Goal: Use online tool/utility: Utilize a website feature to perform a specific function

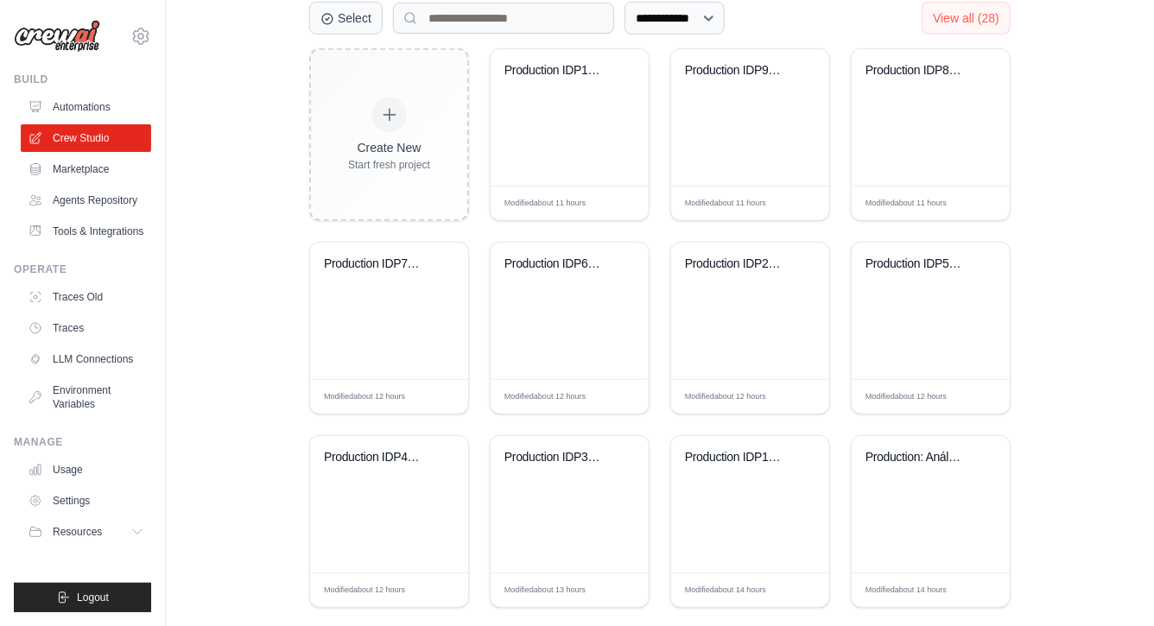
scroll to position [455, 0]
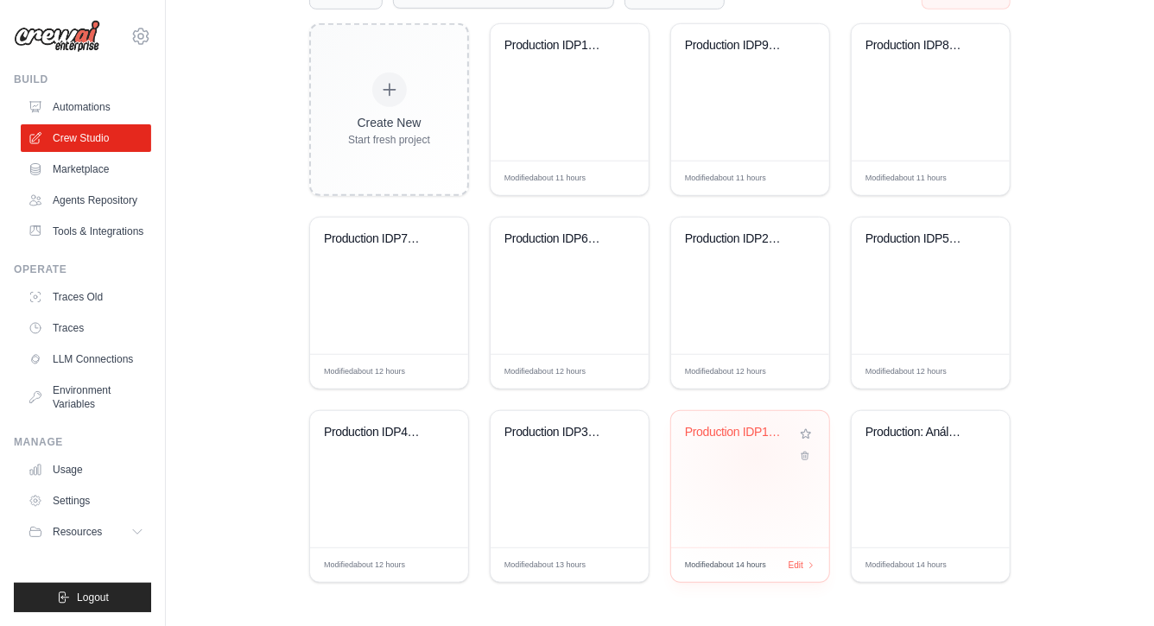
click at [756, 454] on div "Production IDP1: Corporate Analysis..." at bounding box center [750, 445] width 130 height 40
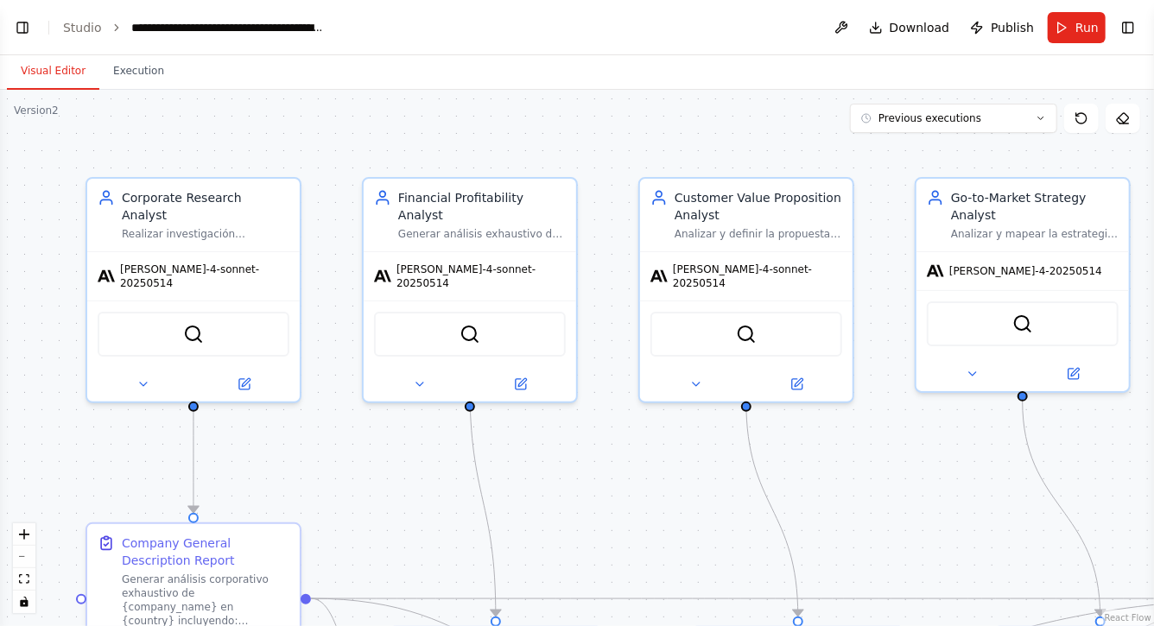
drag, startPoint x: 1001, startPoint y: 484, endPoint x: 895, endPoint y: 484, distance: 106.2
click at [897, 484] on div ".deletable-edge-delete-btn { width: 20px; height: 20px; border: 0px solid #ffff…" at bounding box center [577, 358] width 1154 height 536
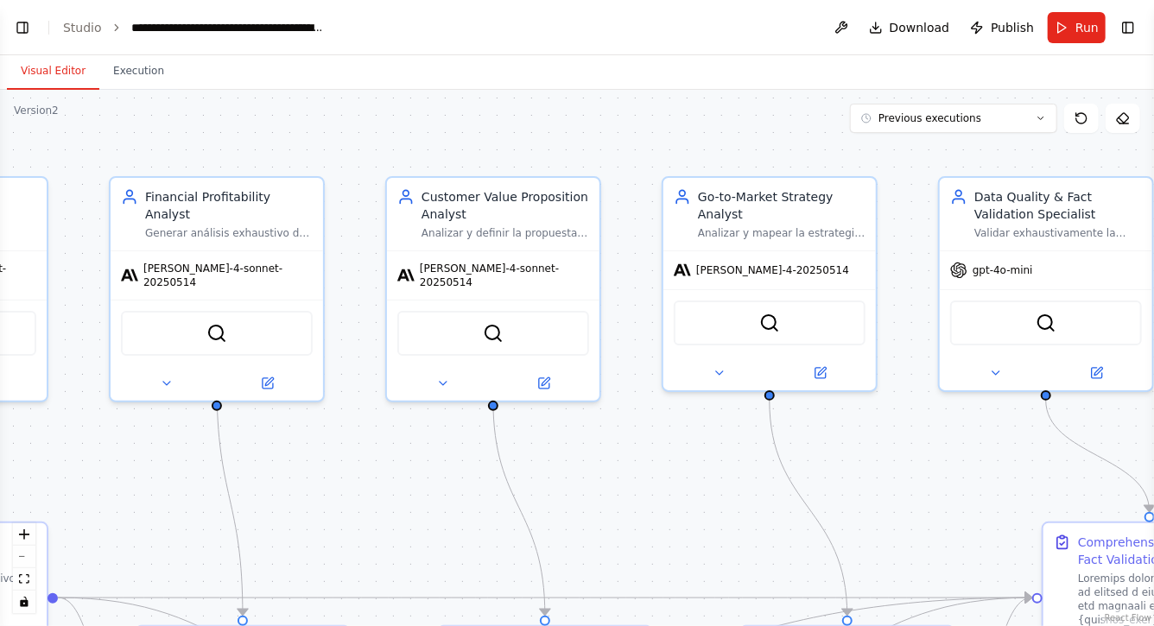
drag, startPoint x: 1027, startPoint y: 469, endPoint x: 926, endPoint y: 469, distance: 101.9
click at [926, 469] on div ".deletable-edge-delete-btn { width: 20px; height: 20px; border: 0px solid #ffff…" at bounding box center [577, 358] width 1154 height 536
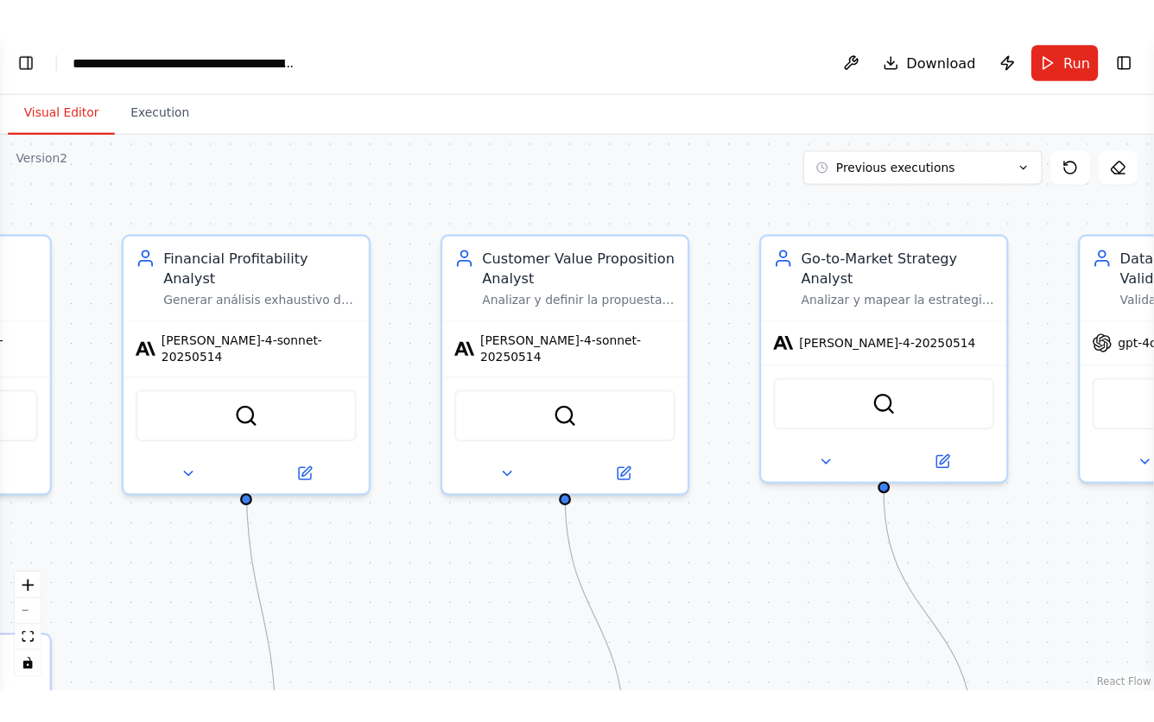
scroll to position [30498, 0]
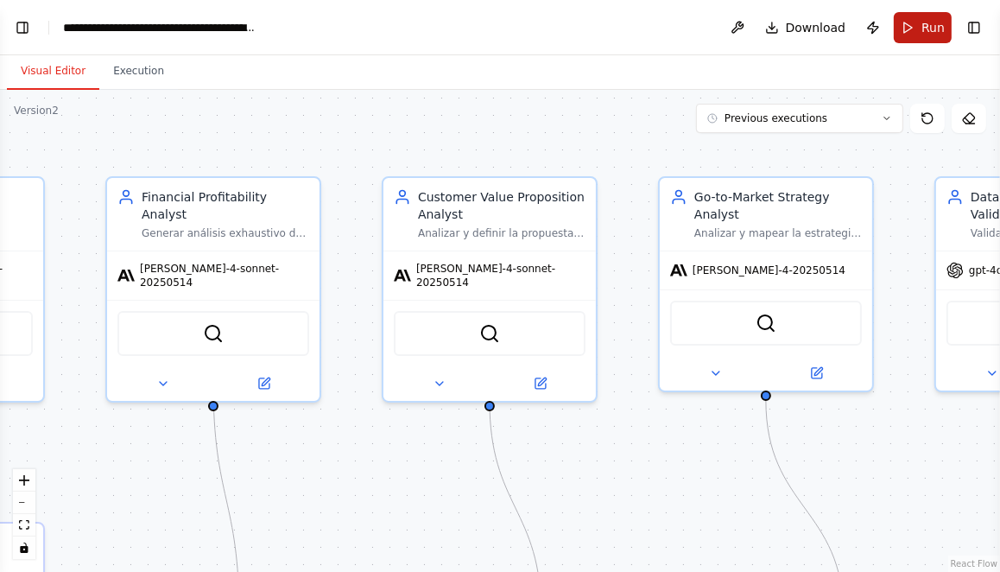
click at [923, 28] on span "Run" at bounding box center [932, 27] width 23 height 17
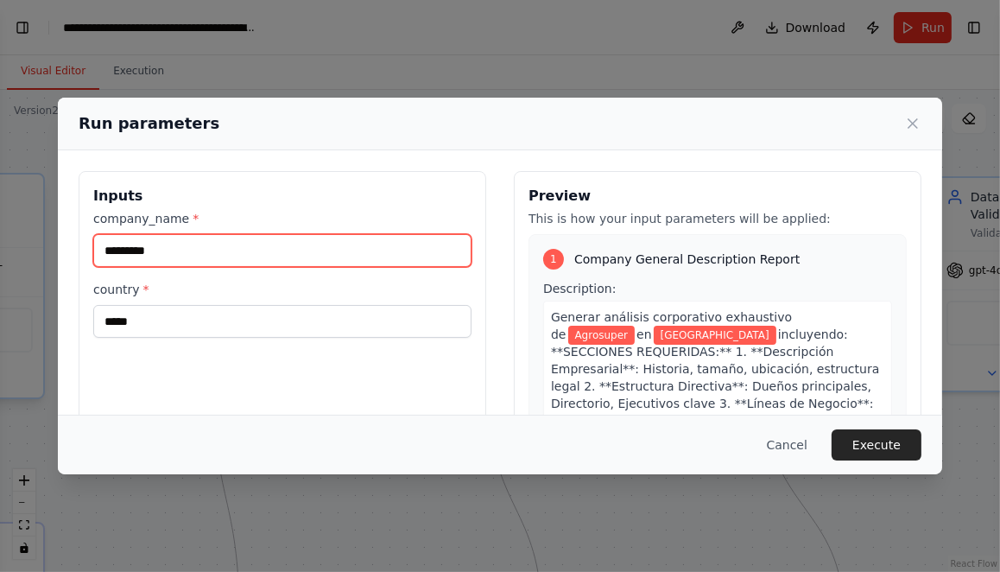
drag, startPoint x: 178, startPoint y: 256, endPoint x: 40, endPoint y: 243, distance: 138.7
click at [40, 242] on div "Run parameters Inputs company_name * ********* country * ***** Preview This is …" at bounding box center [500, 286] width 1000 height 572
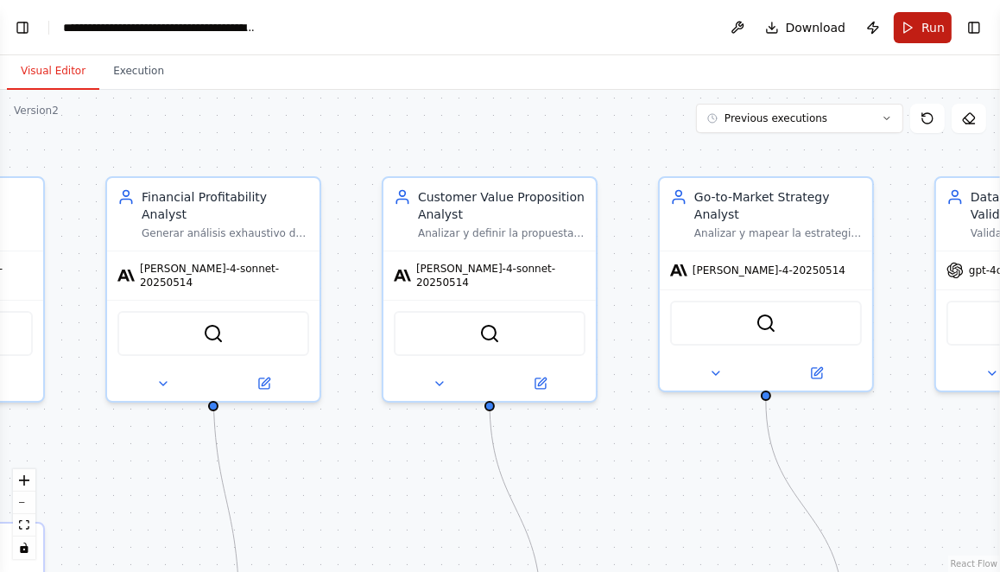
click at [920, 33] on button "Run" at bounding box center [923, 27] width 58 height 31
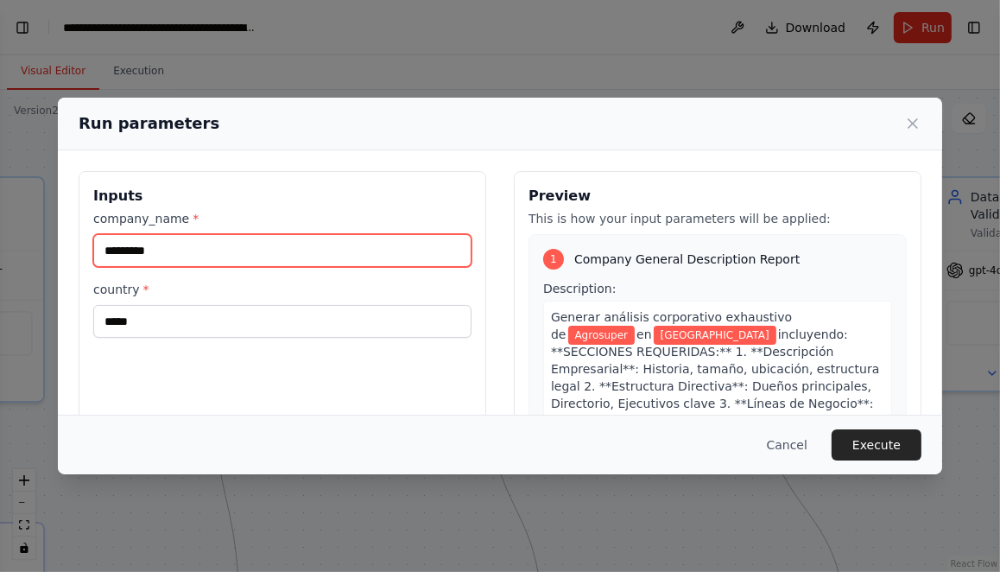
click at [226, 249] on input "*********" at bounding box center [282, 250] width 378 height 33
type input "*******"
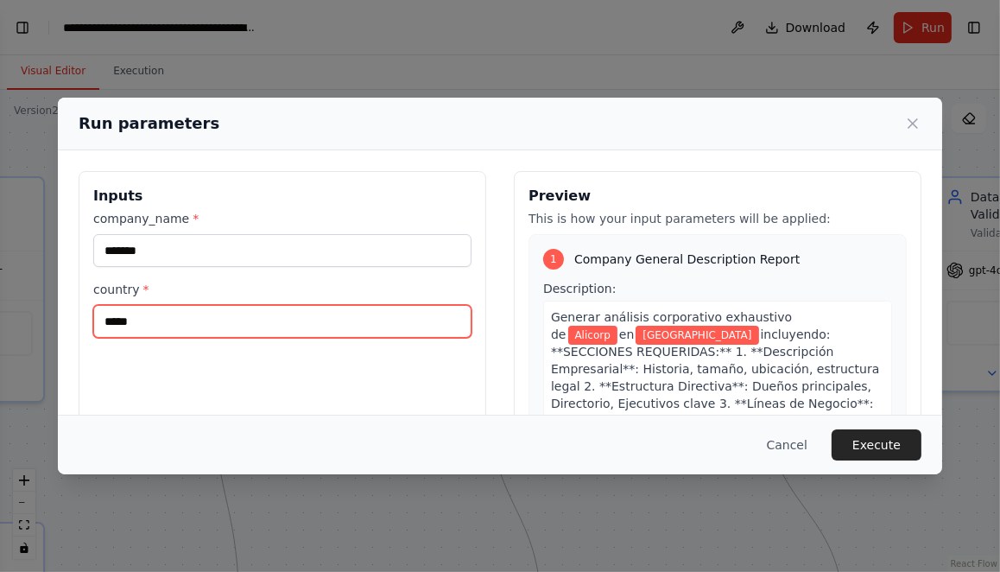
click at [179, 315] on input "*****" at bounding box center [282, 321] width 378 height 33
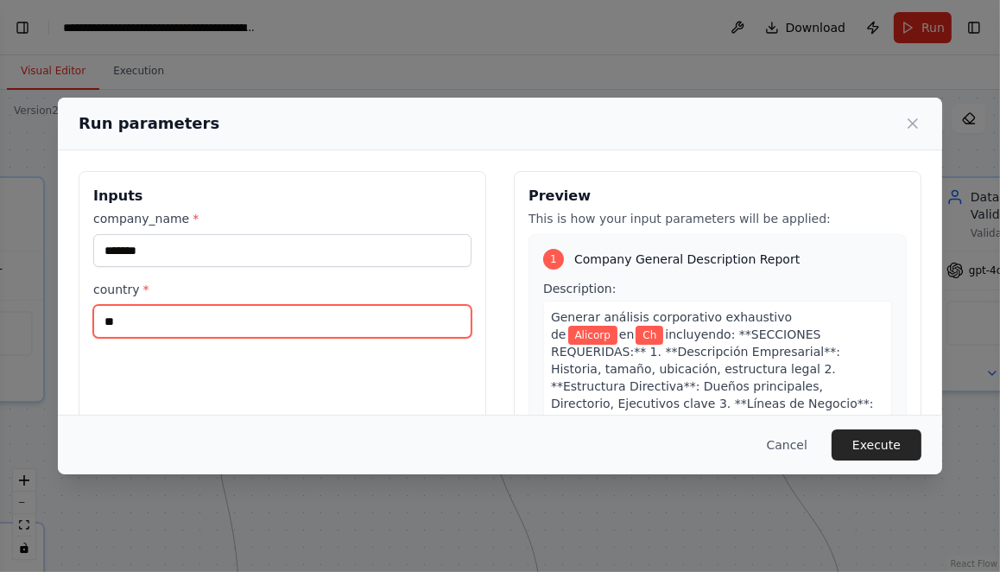
type input "*"
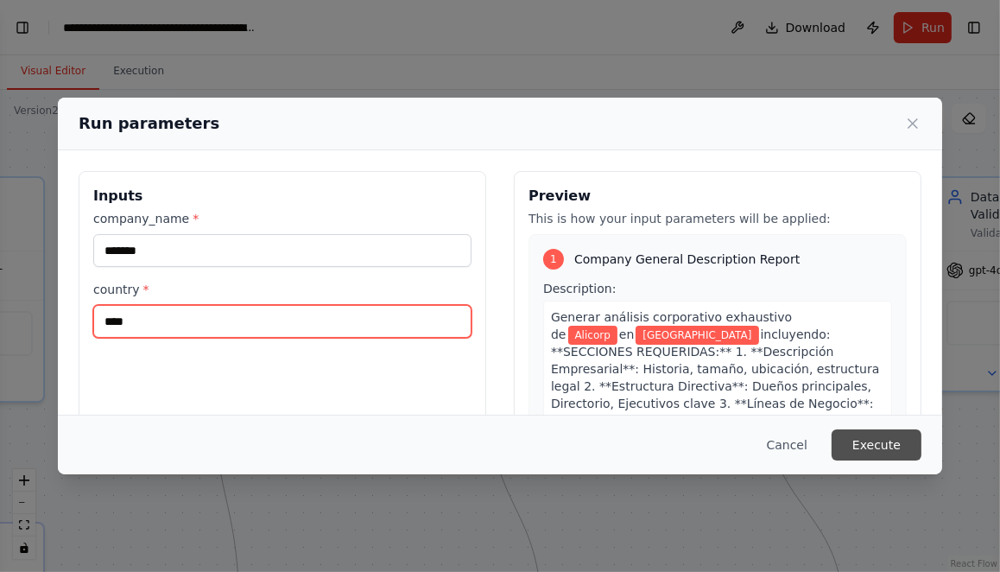
type input "****"
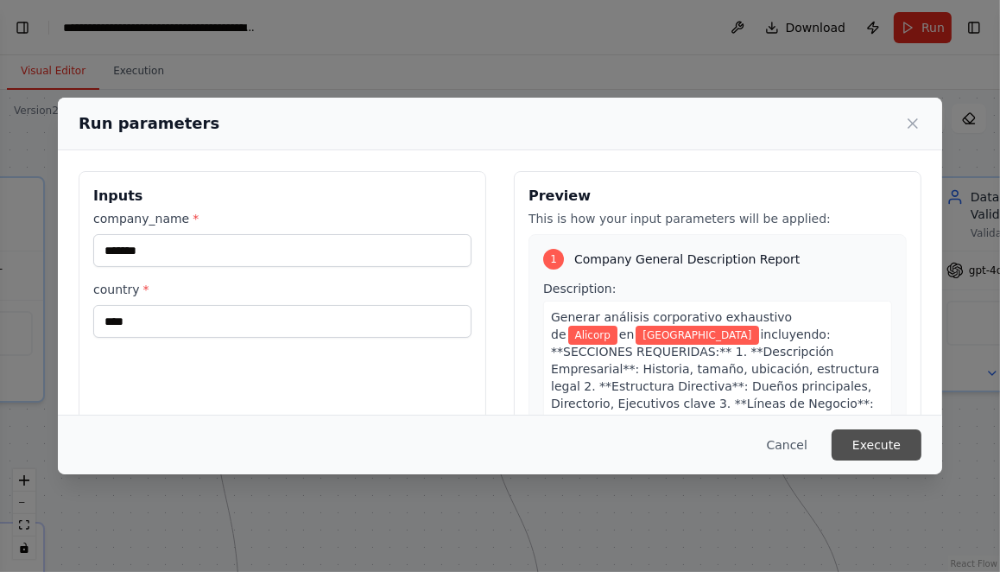
click at [872, 450] on button "Execute" at bounding box center [876, 444] width 90 height 31
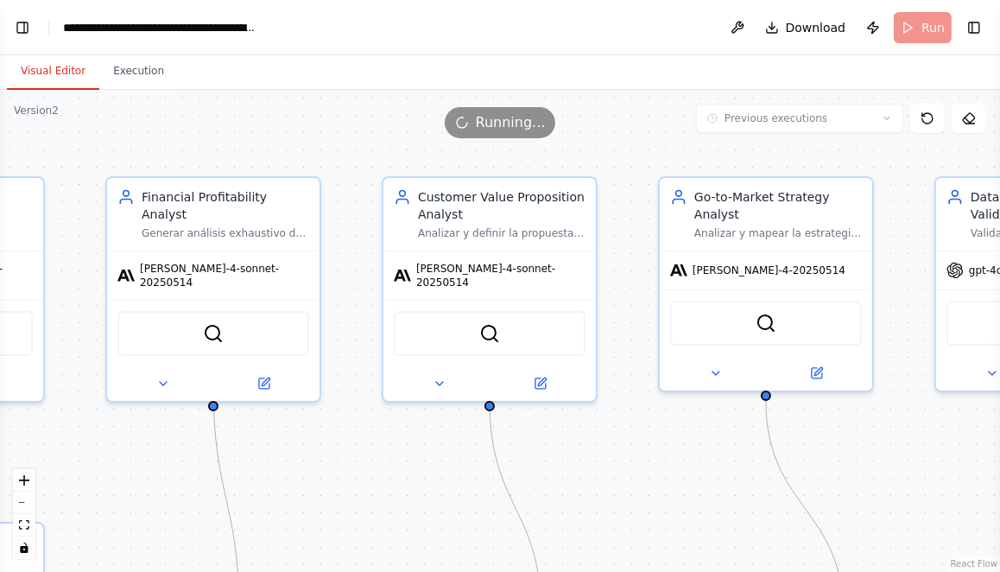
click at [45, 64] on button "Visual Editor" at bounding box center [53, 72] width 92 height 36
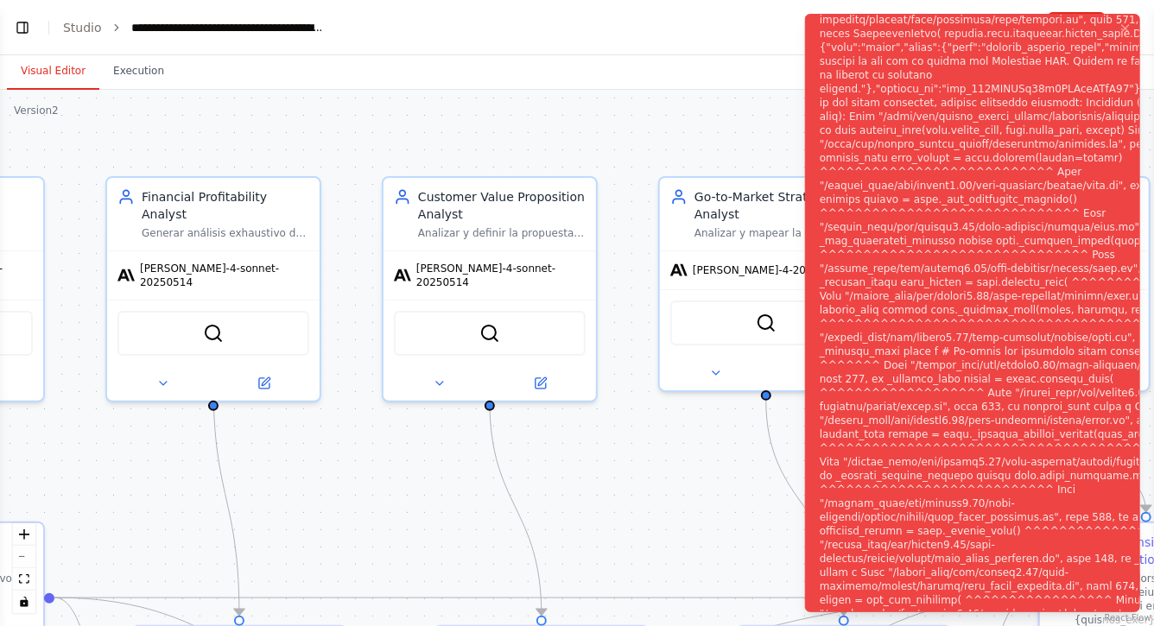
click at [467, 149] on div ".deletable-edge-delete-btn { width: 20px; height: 20px; border: 0px solid #ffff…" at bounding box center [577, 358] width 1154 height 536
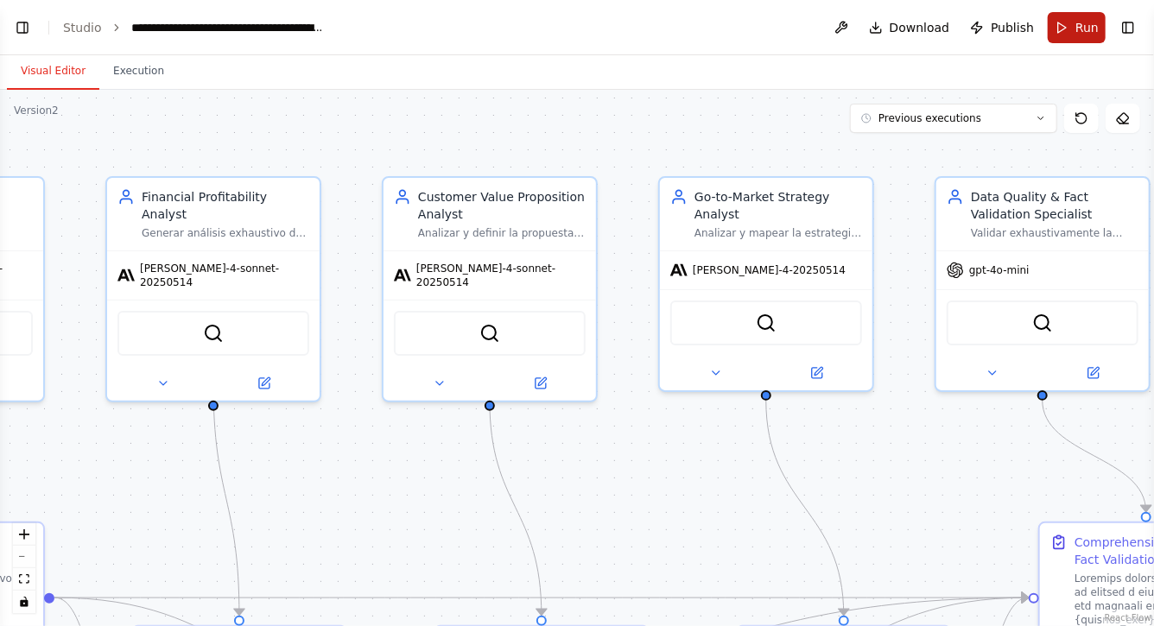
click at [1085, 35] on span "Run" at bounding box center [1086, 27] width 23 height 17
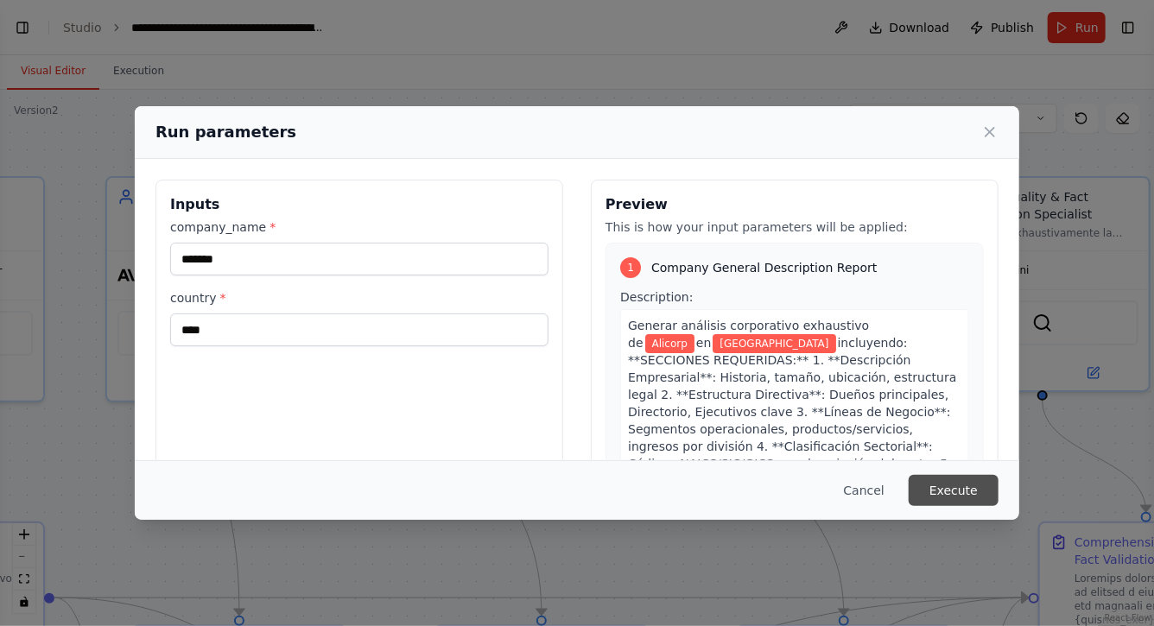
click at [962, 484] on button "Execute" at bounding box center [953, 490] width 90 height 31
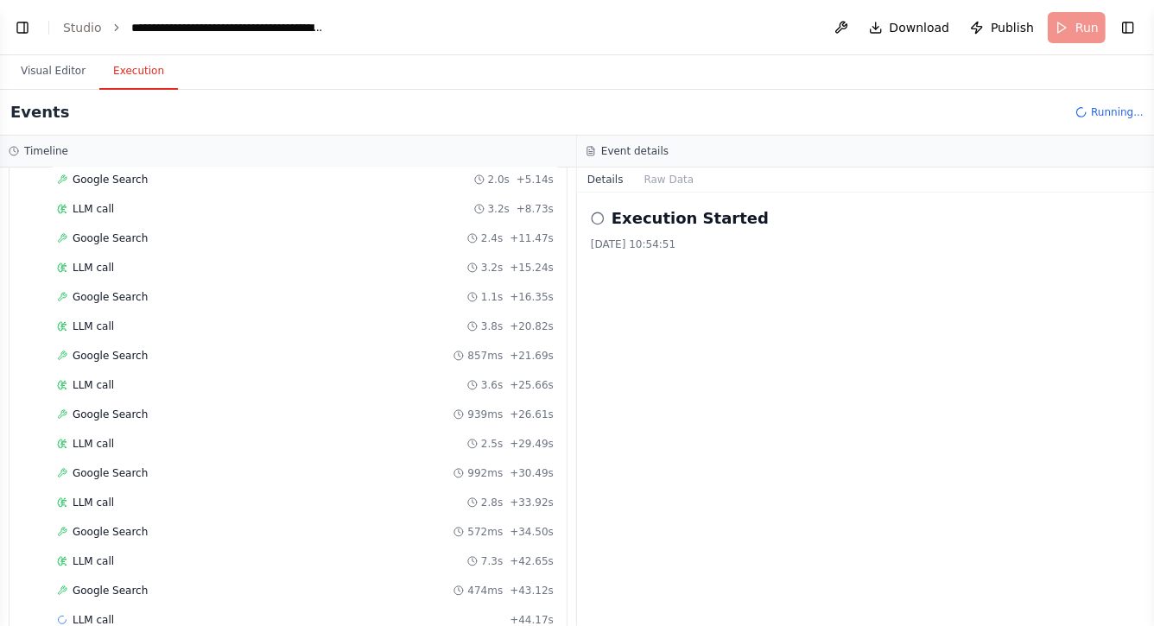
scroll to position [181, 0]
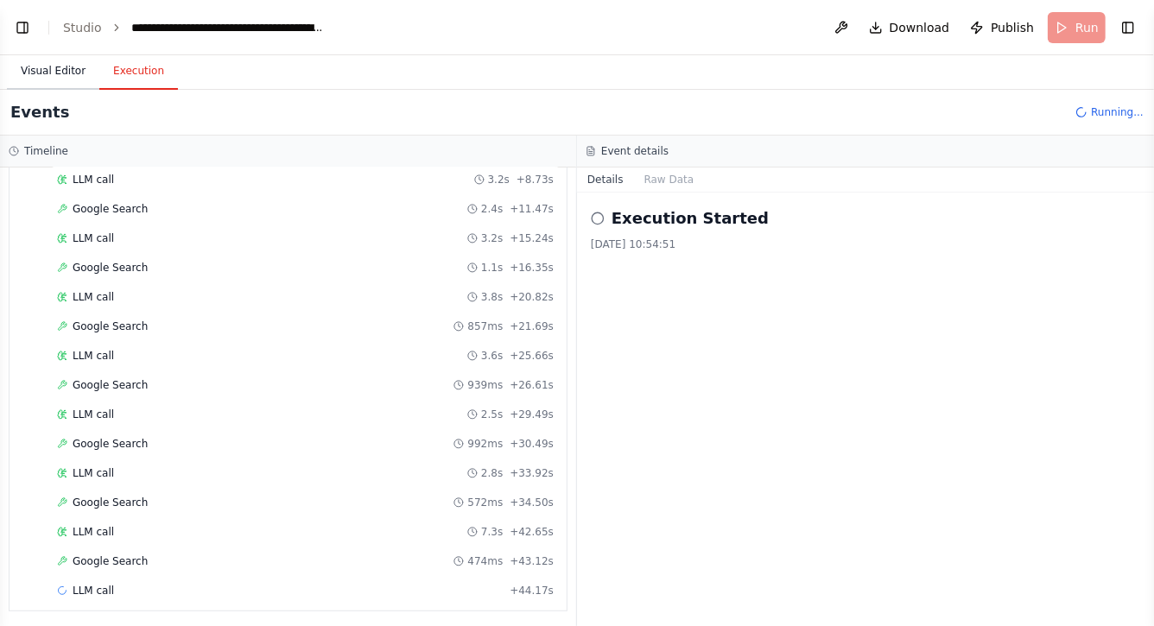
click at [44, 66] on button "Visual Editor" at bounding box center [53, 72] width 92 height 36
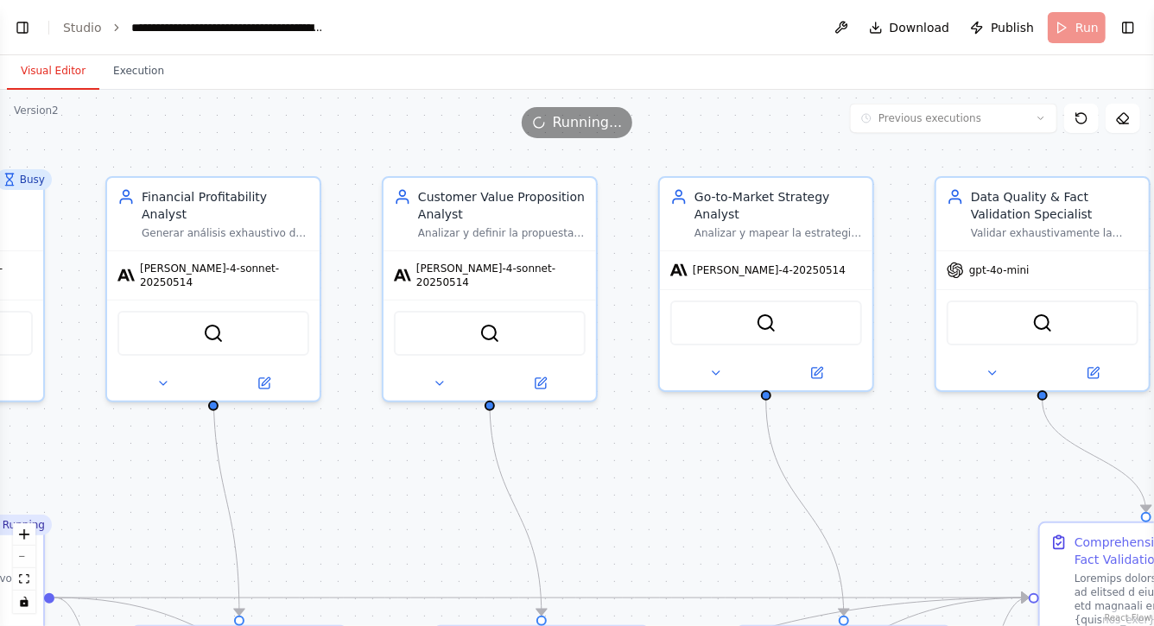
drag, startPoint x: 164, startPoint y: 146, endPoint x: 277, endPoint y: 144, distance: 113.1
click at [273, 144] on div ".deletable-edge-delete-btn { width: 20px; height: 20px; border: 0px solid #ffff…" at bounding box center [577, 358] width 1154 height 536
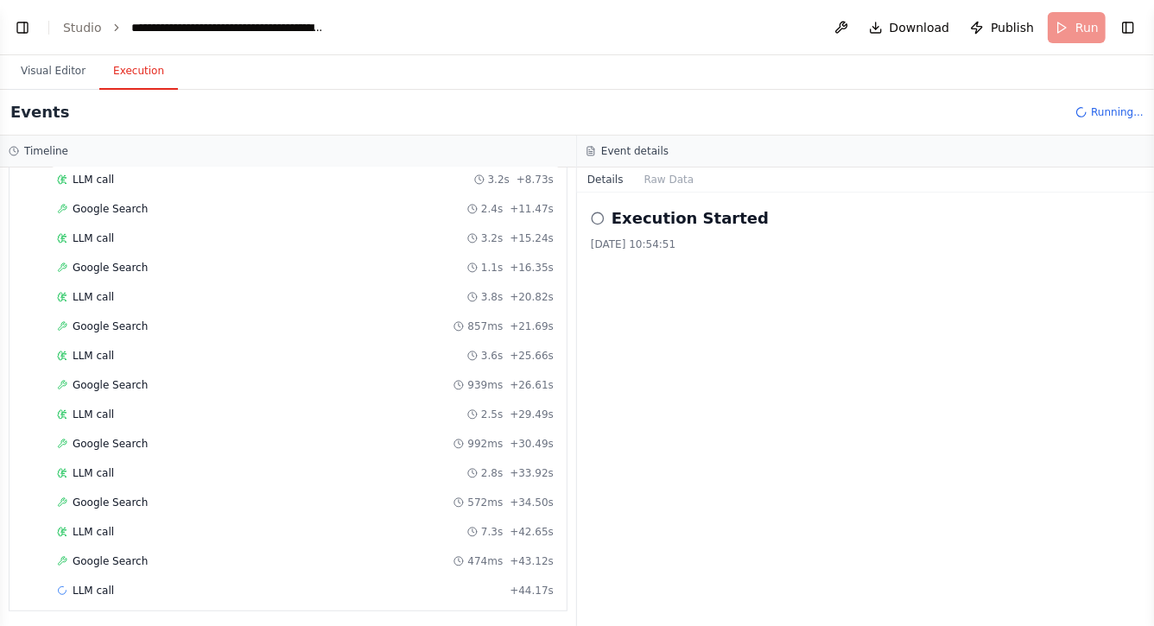
click at [142, 71] on button "Execution" at bounding box center [138, 72] width 79 height 36
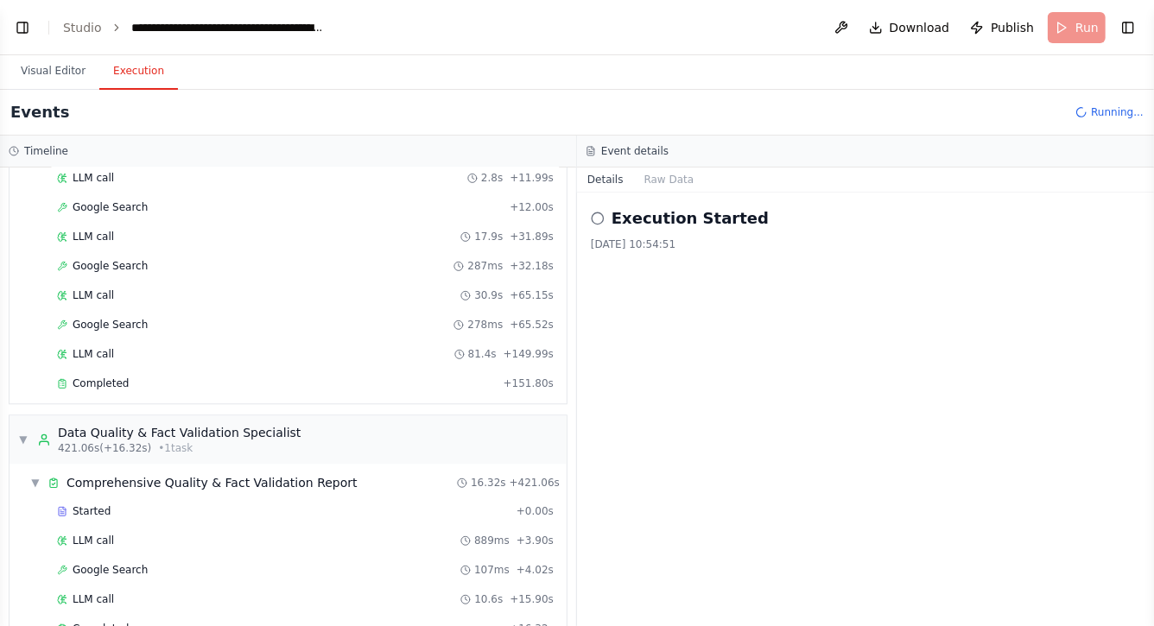
scroll to position [2005, 0]
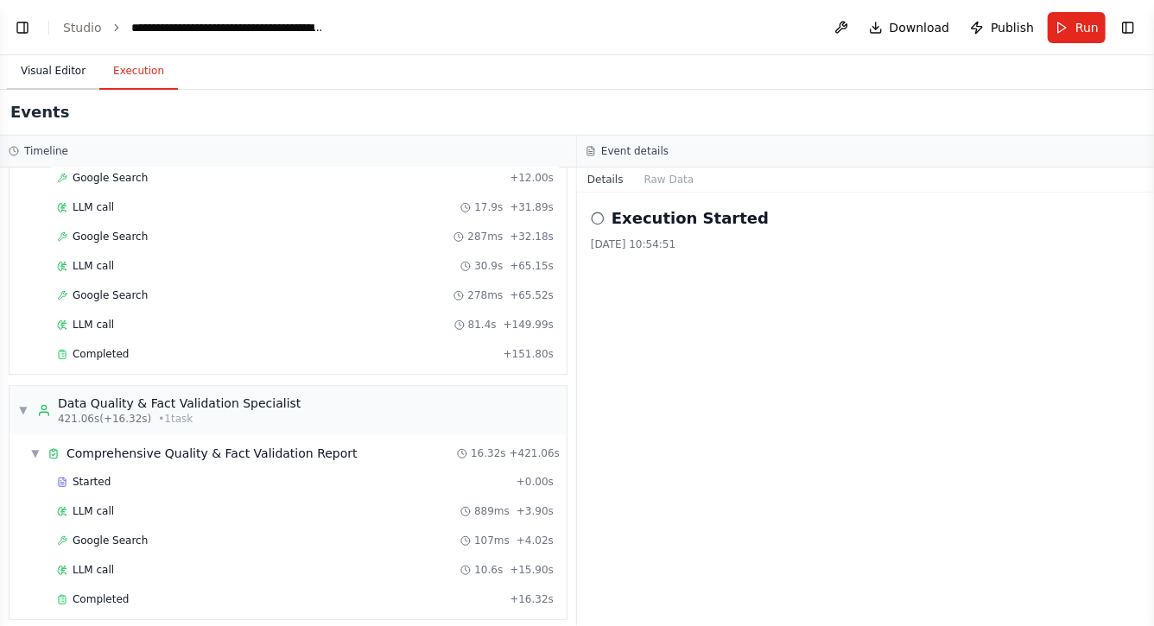
click at [63, 72] on button "Visual Editor" at bounding box center [53, 72] width 92 height 36
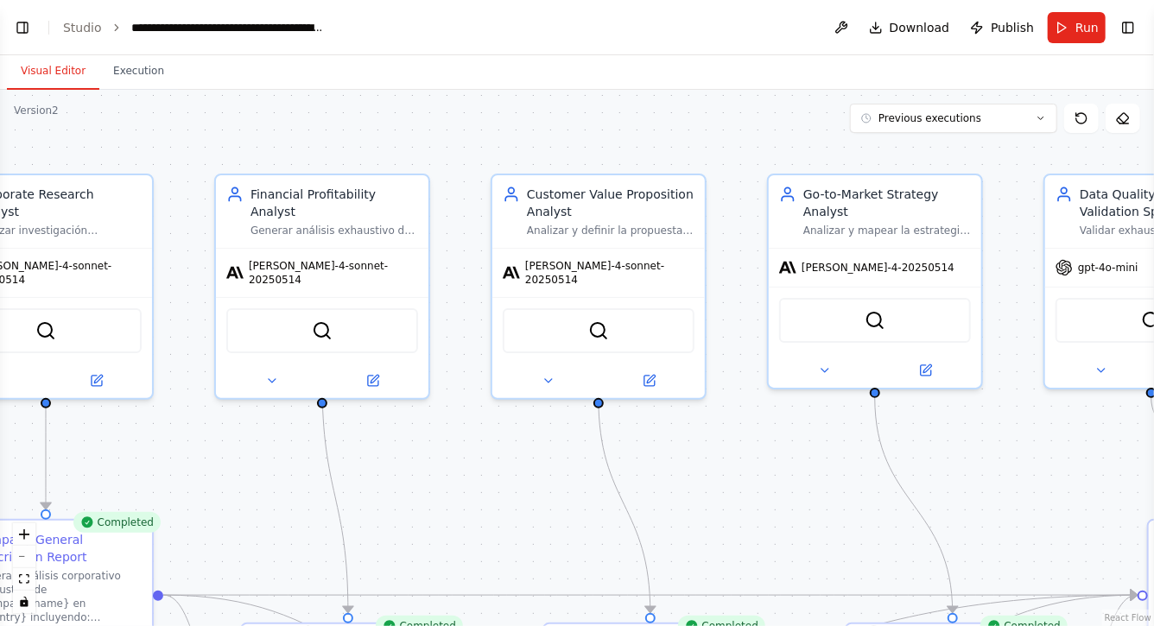
drag, startPoint x: 447, startPoint y: 489, endPoint x: 534, endPoint y: 351, distance: 162.6
click at [532, 354] on div ".deletable-edge-delete-btn { width: 20px; height: 20px; border: 0px solid #ffff…" at bounding box center [577, 358] width 1154 height 536
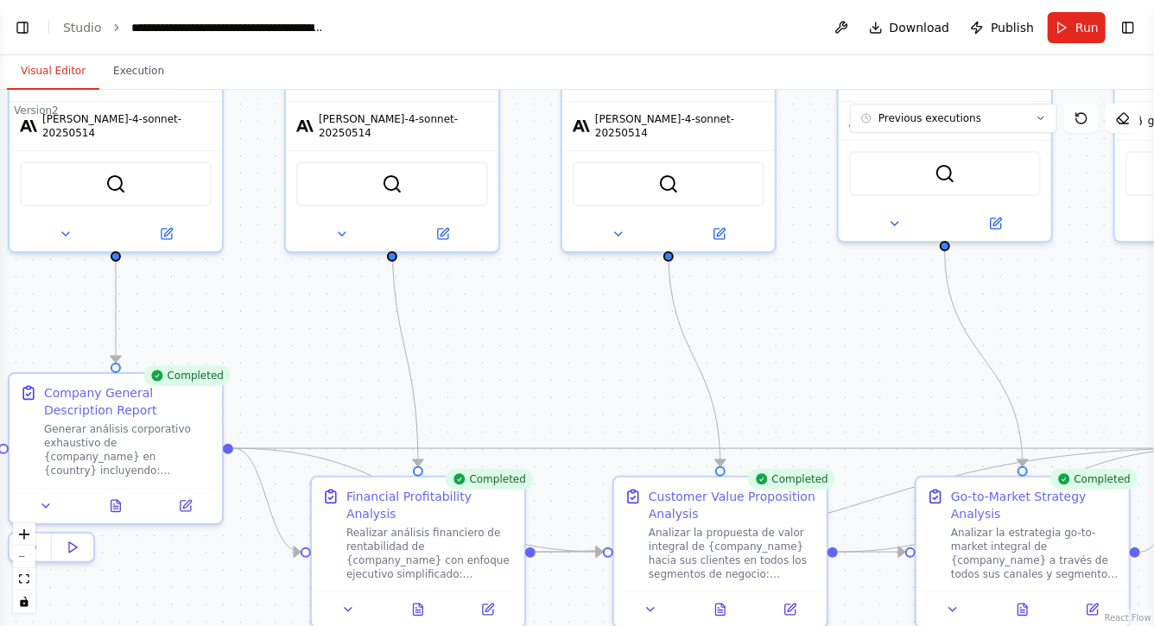
drag, startPoint x: 344, startPoint y: 362, endPoint x: 300, endPoint y: 267, distance: 104.3
click at [300, 267] on div ".deletable-edge-delete-btn { width: 20px; height: 20px; border: 0px solid #ffff…" at bounding box center [577, 358] width 1154 height 536
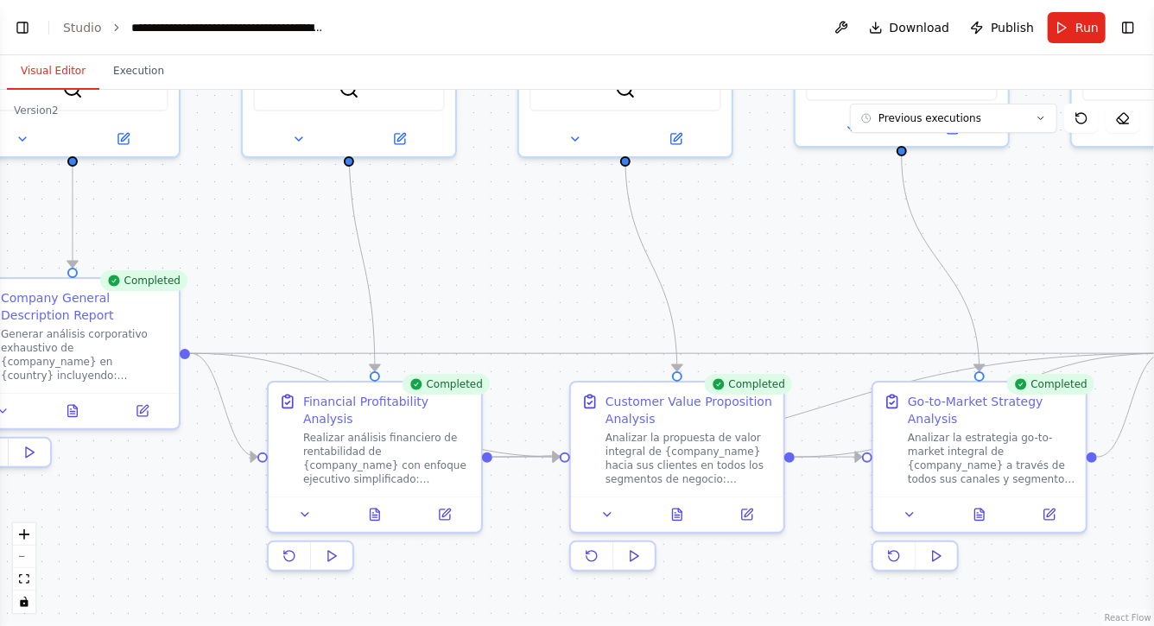
drag, startPoint x: 534, startPoint y: 585, endPoint x: 379, endPoint y: 490, distance: 181.4
click at [380, 490] on div ".deletable-edge-delete-btn { width: 20px; height: 20px; border: 0px solid #ffff…" at bounding box center [577, 358] width 1154 height 536
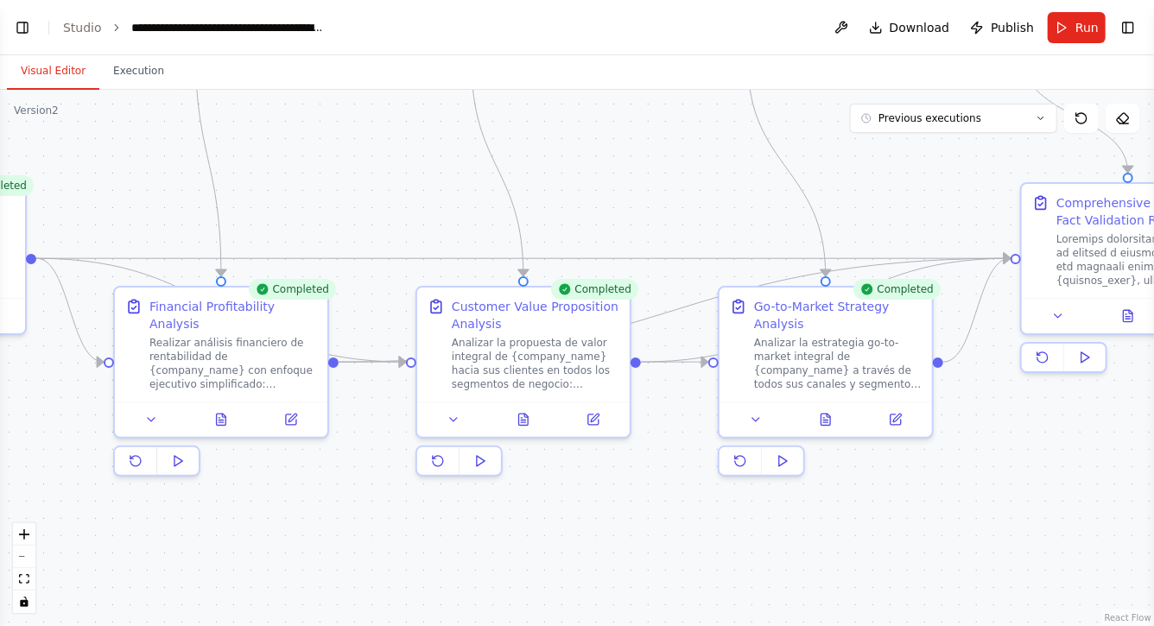
drag, startPoint x: 663, startPoint y: 502, endPoint x: 357, endPoint y: 502, distance: 305.7
click at [360, 502] on div ".deletable-edge-delete-btn { width: 20px; height: 20px; border: 0px solid #ffff…" at bounding box center [577, 358] width 1154 height 536
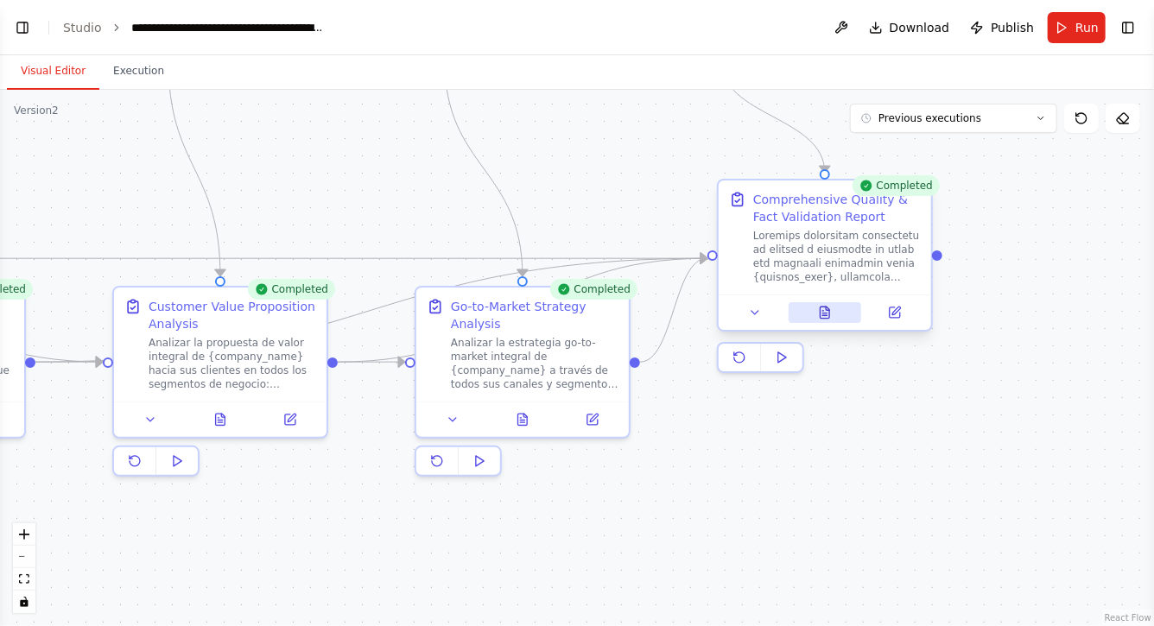
click at [827, 311] on icon at bounding box center [824, 312] width 9 height 11
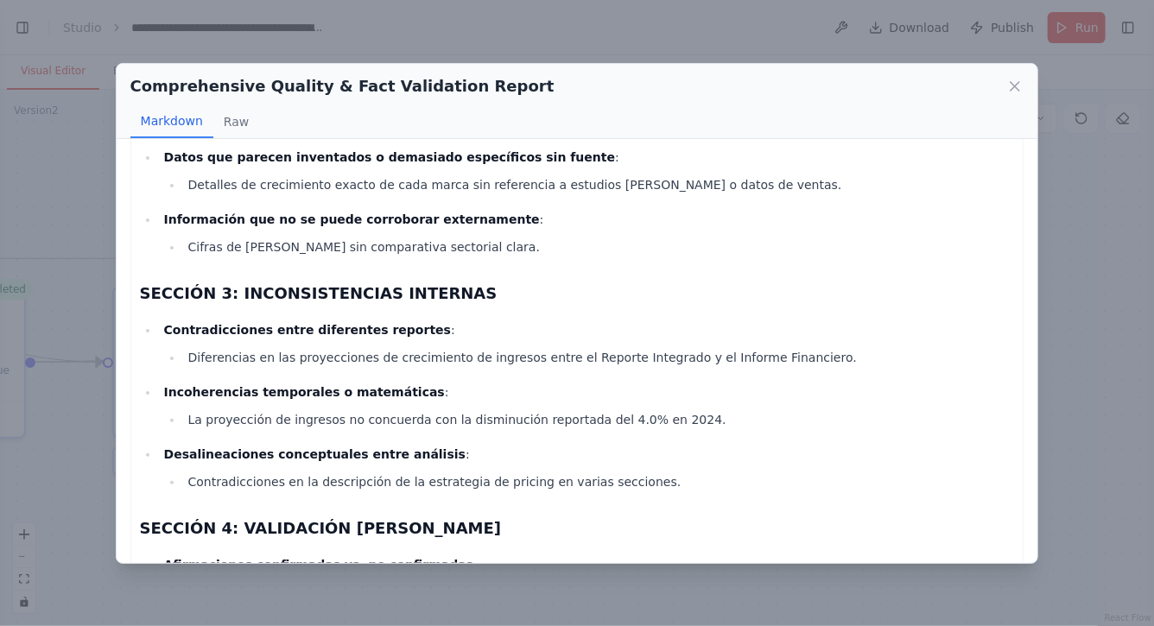
scroll to position [0, 0]
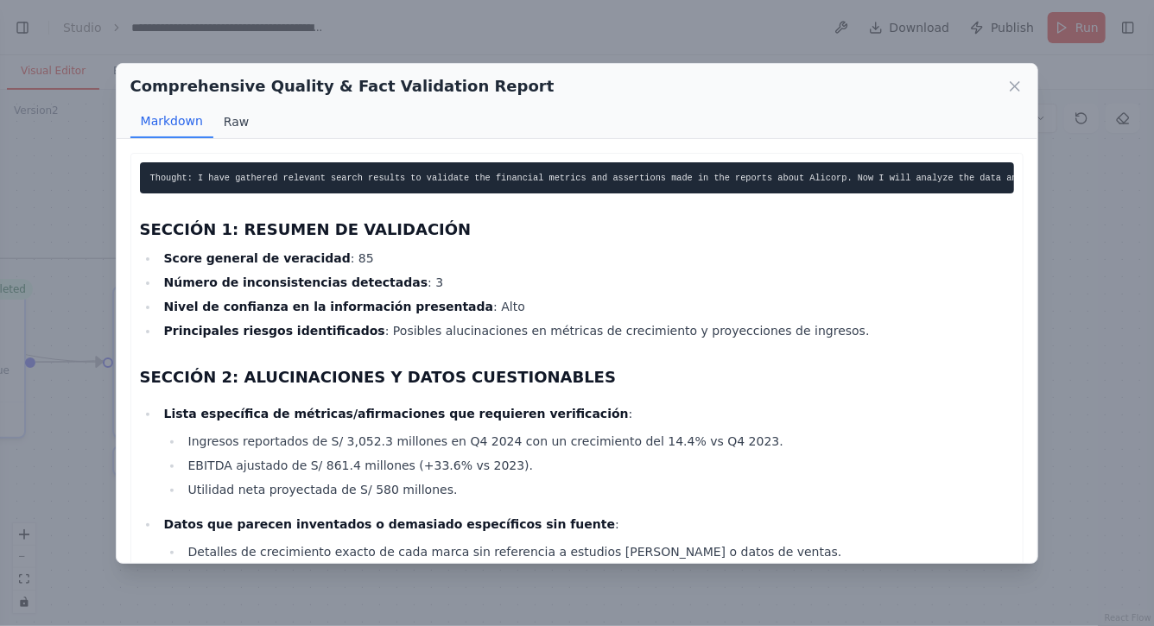
click at [236, 129] on button "Raw" at bounding box center [236, 121] width 46 height 33
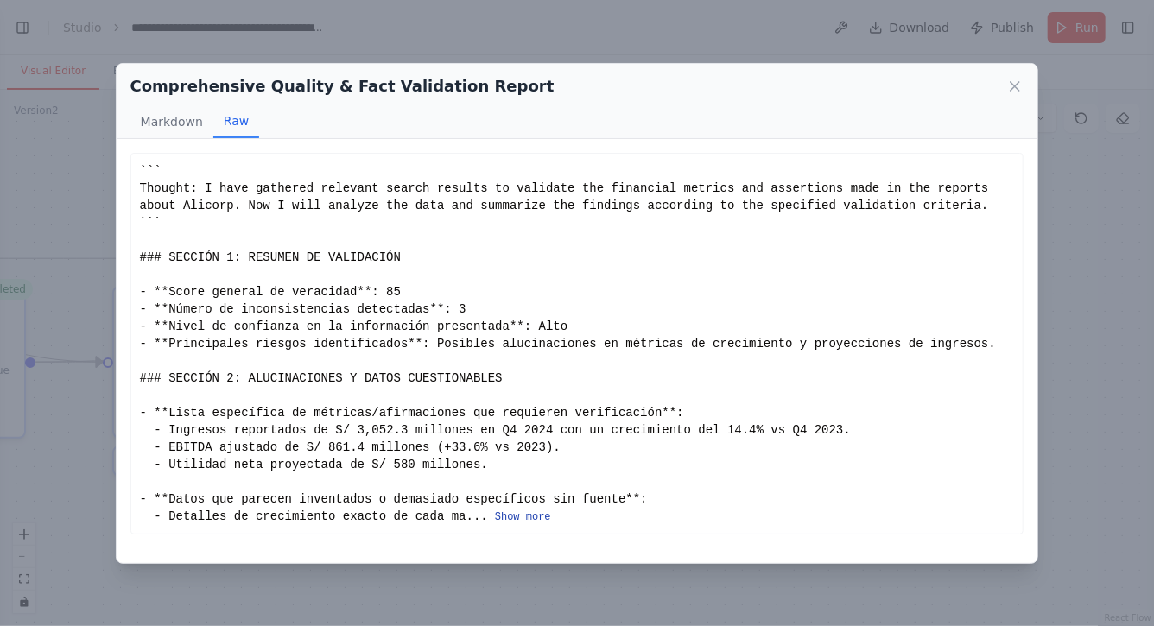
click at [536, 515] on button "Show more" at bounding box center [523, 517] width 56 height 14
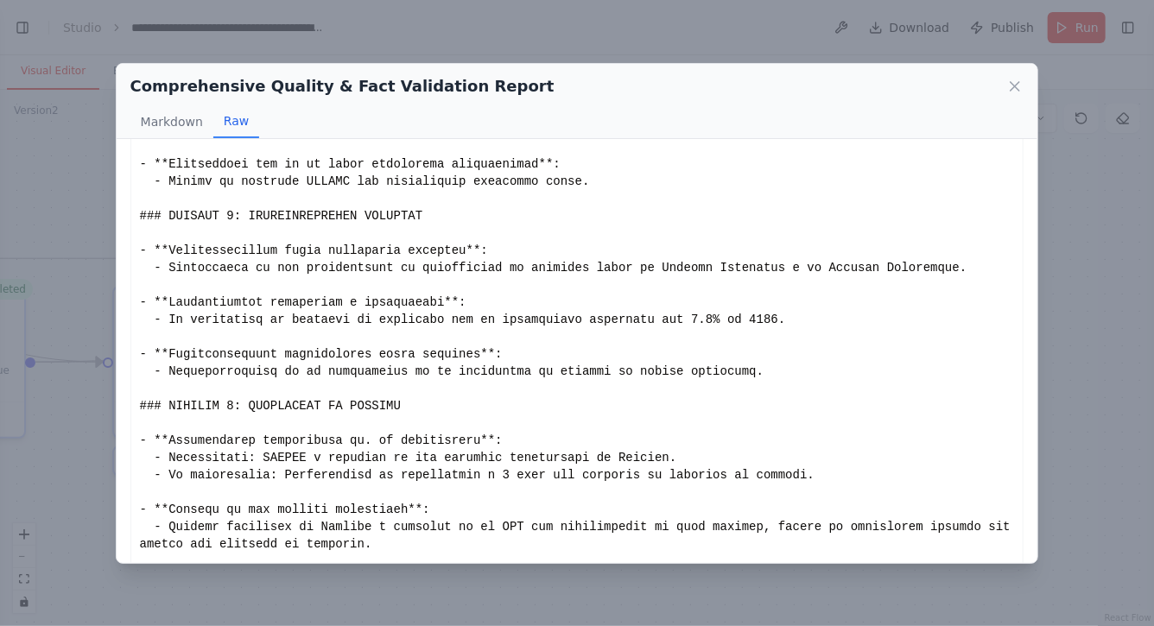
scroll to position [795, 0]
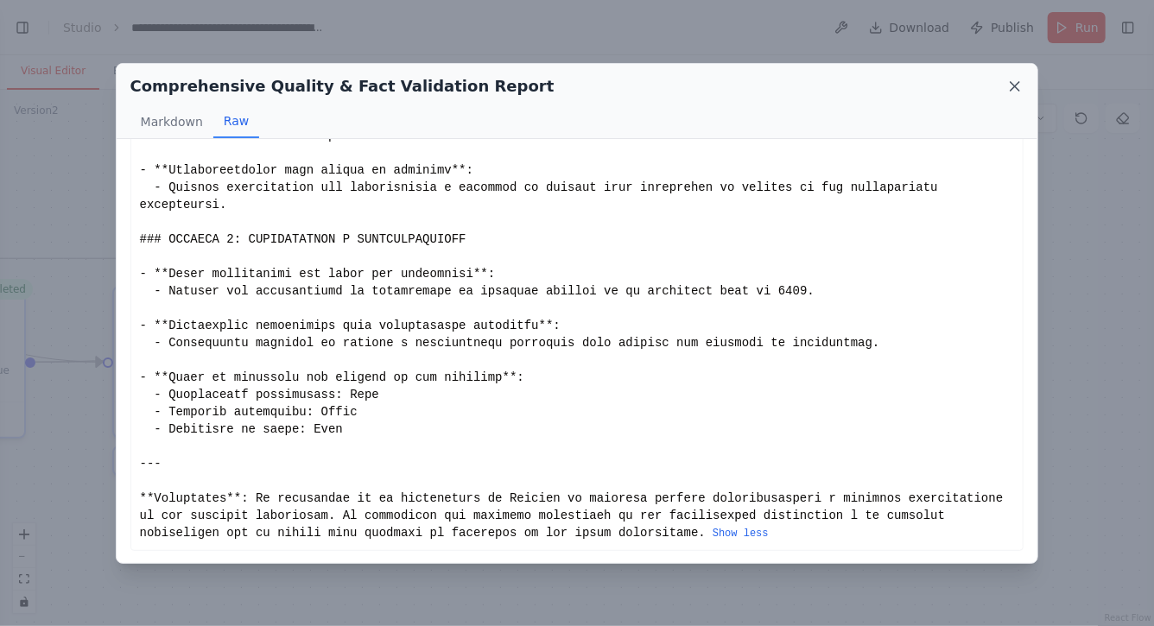
click at [1017, 87] on icon at bounding box center [1014, 86] width 9 height 9
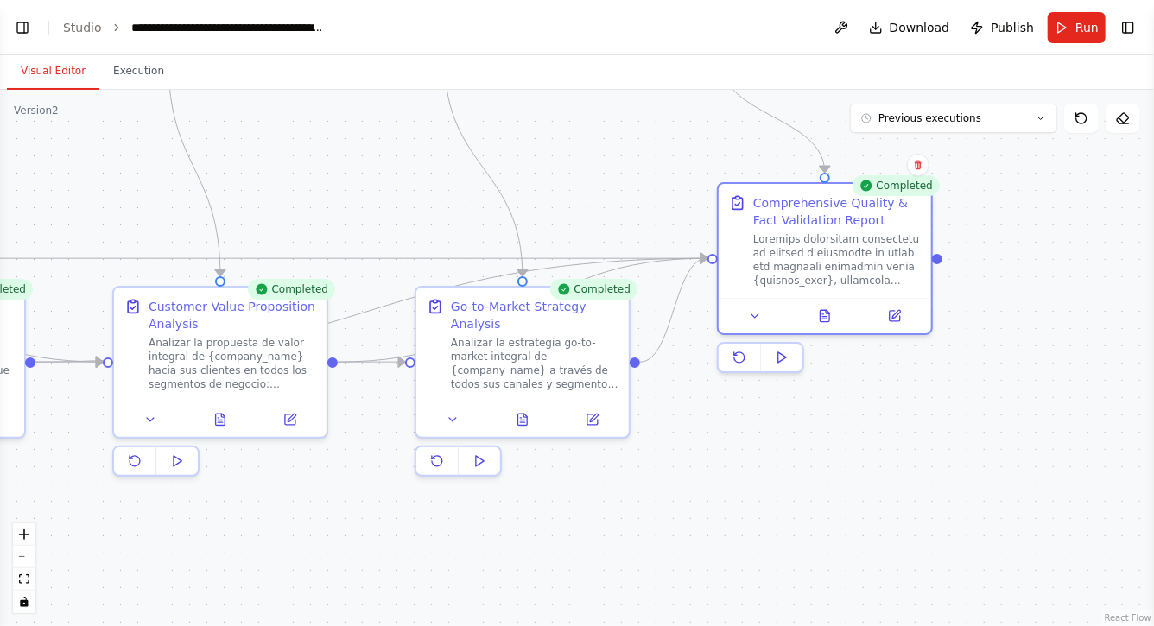
drag, startPoint x: 325, startPoint y: 217, endPoint x: 427, endPoint y: 216, distance: 101.9
click at [427, 216] on div ".deletable-edge-delete-btn { width: 20px; height: 20px; border: 0px solid #ffff…" at bounding box center [577, 358] width 1154 height 536
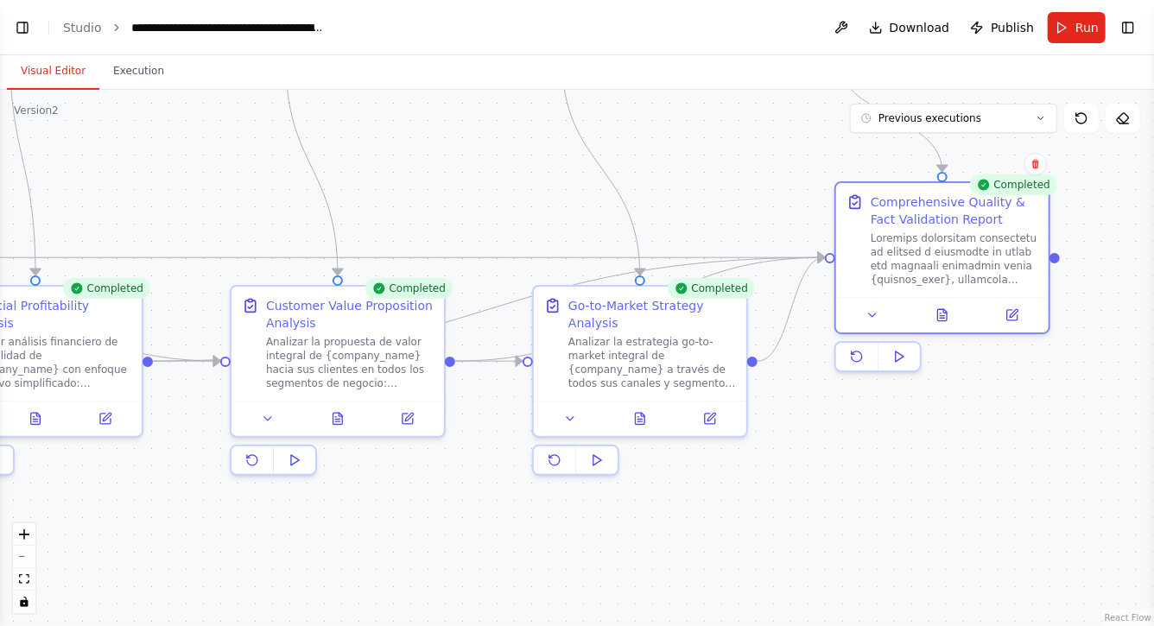
drag, startPoint x: 295, startPoint y: 547, endPoint x: 526, endPoint y: 547, distance: 230.5
click at [511, 547] on div ".deletable-edge-delete-btn { width: 20px; height: 20px; border: 0px solid #ffff…" at bounding box center [577, 358] width 1154 height 536
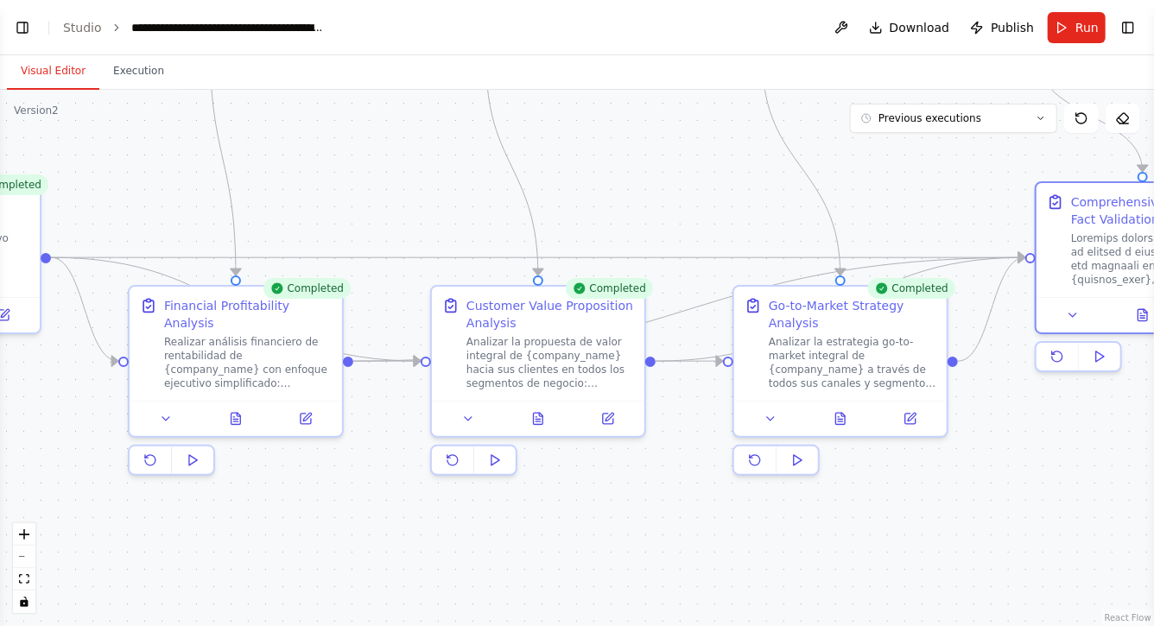
drag, startPoint x: 300, startPoint y: 485, endPoint x: 488, endPoint y: 486, distance: 188.2
click at [478, 486] on div ".deletable-edge-delete-btn { width: 20px; height: 20px; border: 0px solid #ffff…" at bounding box center [577, 358] width 1154 height 536
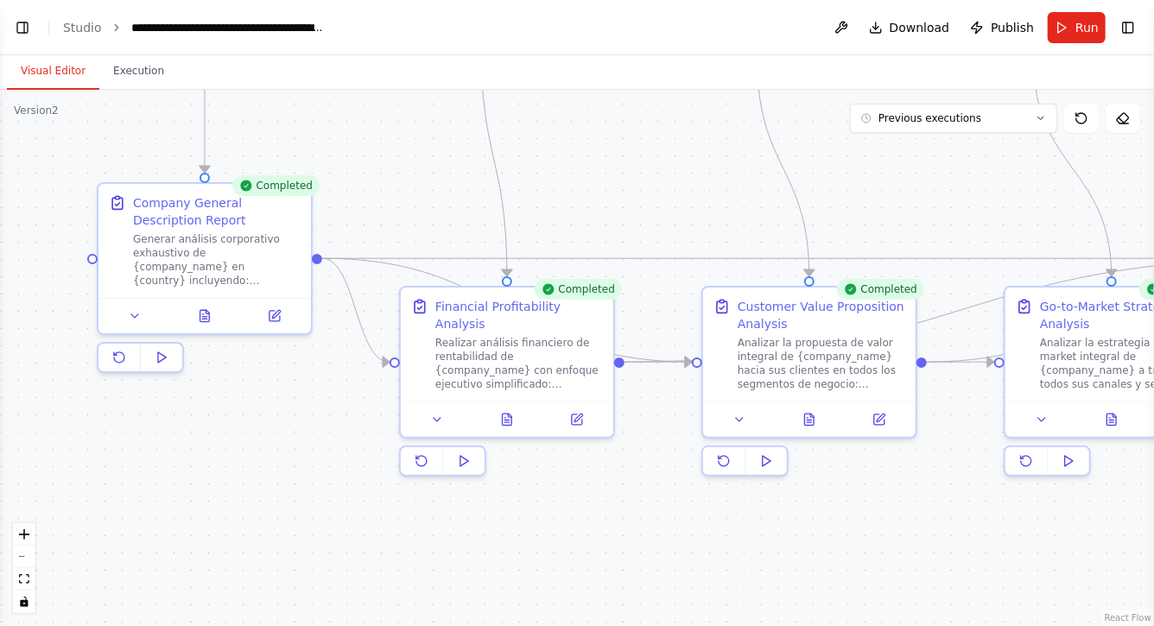
drag, startPoint x: 127, startPoint y: 428, endPoint x: 249, endPoint y: 428, distance: 121.7
click at [247, 428] on div ".deletable-edge-delete-btn { width: 20px; height: 20px; border: 0px solid #ffff…" at bounding box center [577, 358] width 1154 height 536
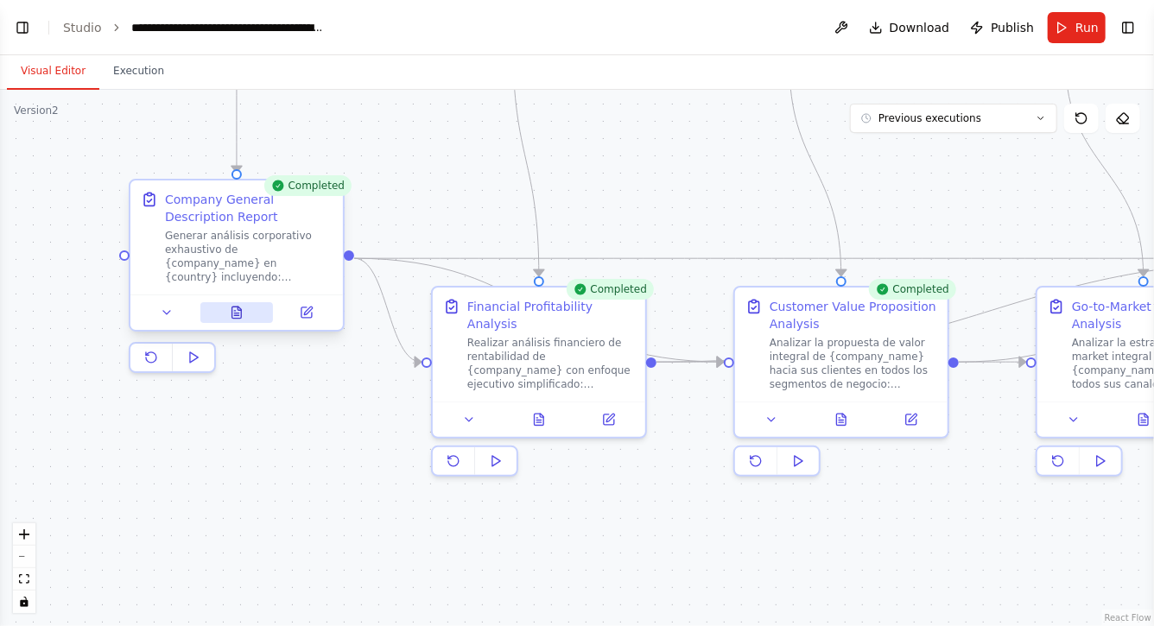
click at [236, 313] on icon at bounding box center [236, 312] width 9 height 11
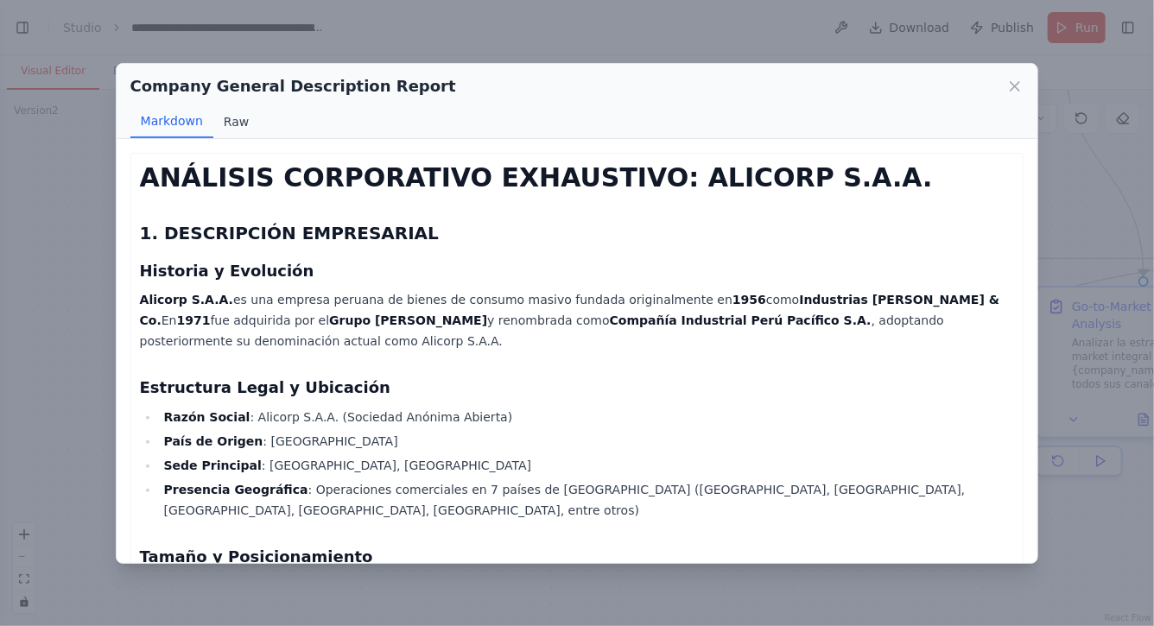
click at [225, 129] on button "Raw" at bounding box center [236, 121] width 46 height 33
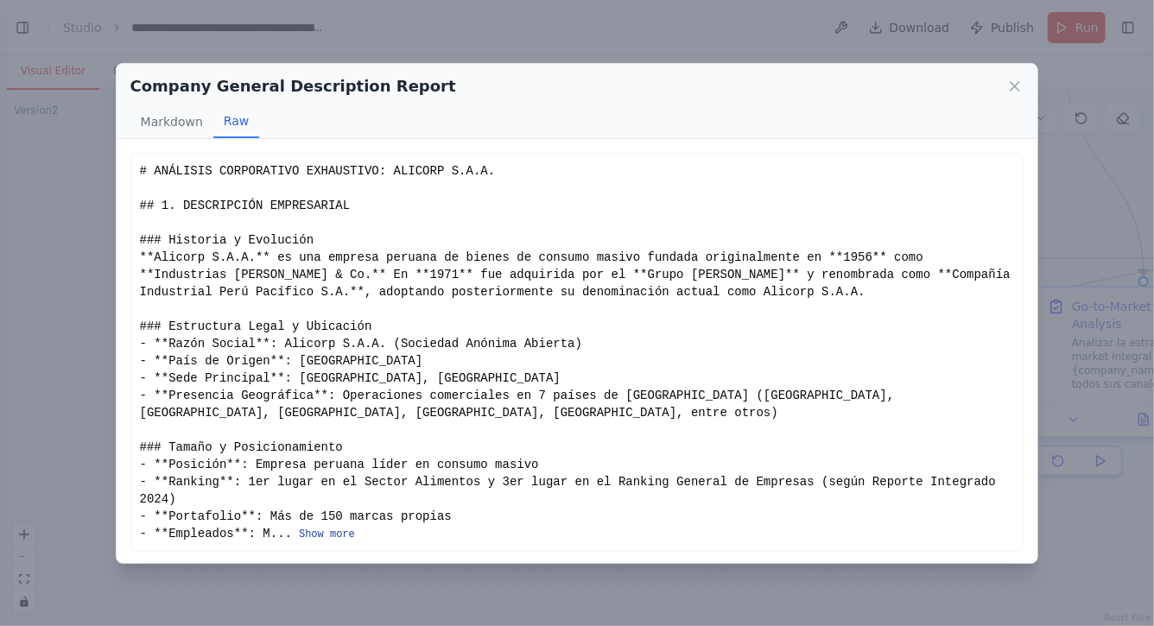
click at [324, 533] on button "Show more" at bounding box center [327, 535] width 56 height 14
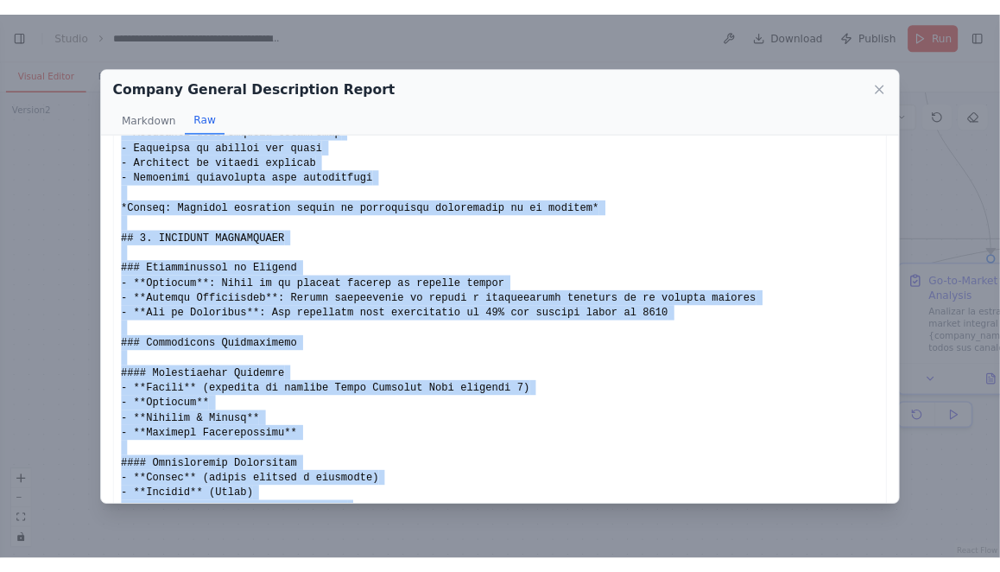
scroll to position [2315, 0]
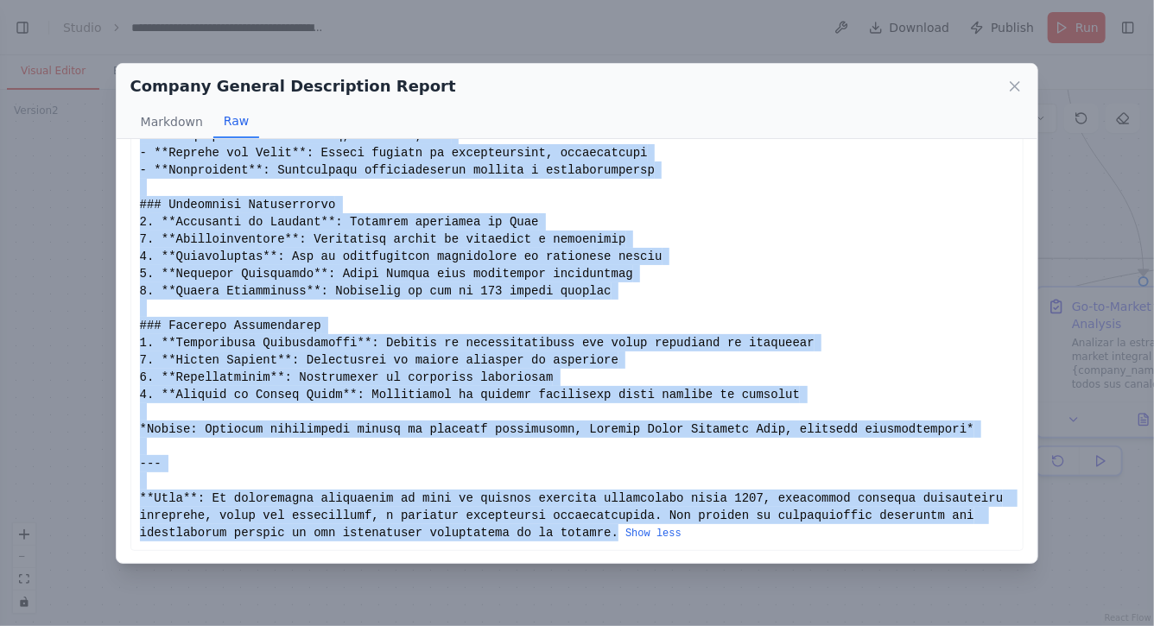
drag, startPoint x: 141, startPoint y: 169, endPoint x: 617, endPoint y: 532, distance: 598.9
copy div "# ANÁLISIS CORPORATIVO EXHAUSTIVO: ALICORP S.A.A. ## 1. DESCRIPCIÓN EMPRESARIAL…"
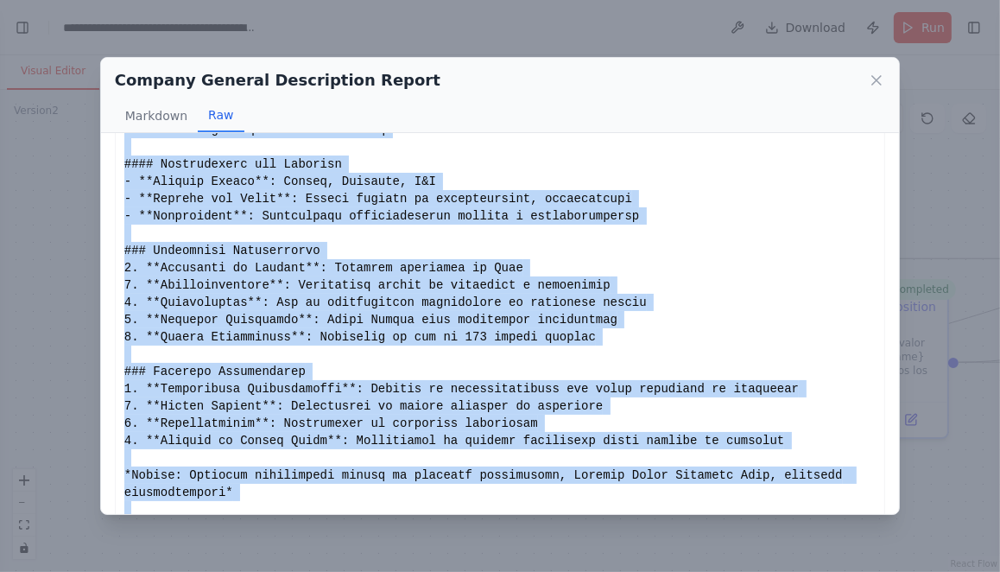
scroll to position [2314, 0]
click at [877, 79] on icon at bounding box center [876, 80] width 9 height 9
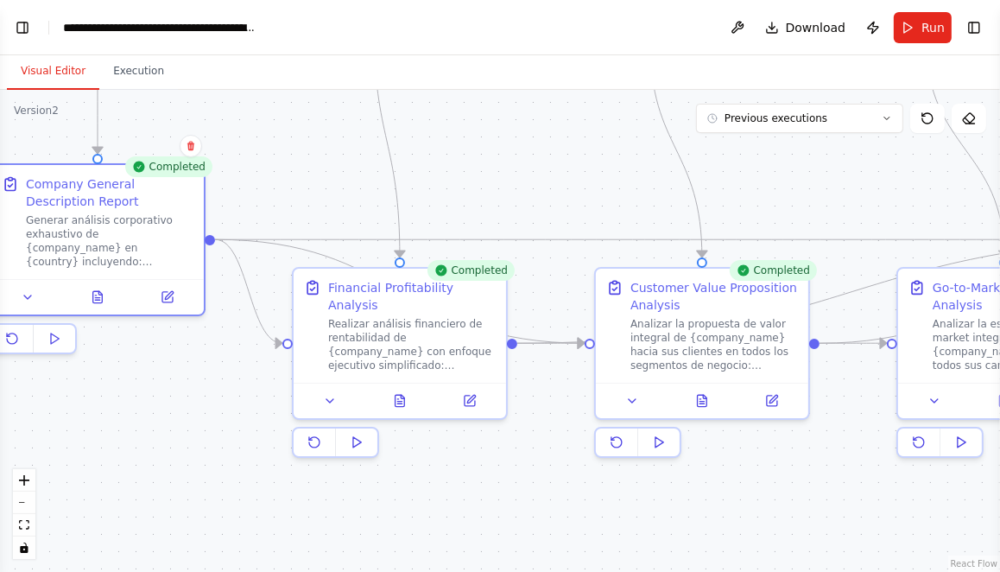
drag, startPoint x: 448, startPoint y: 170, endPoint x: 292, endPoint y: 146, distance: 158.1
click at [293, 146] on div ".deletable-edge-delete-btn { width: 20px; height: 20px; border: 0px solid #ffff…" at bounding box center [500, 331] width 1000 height 482
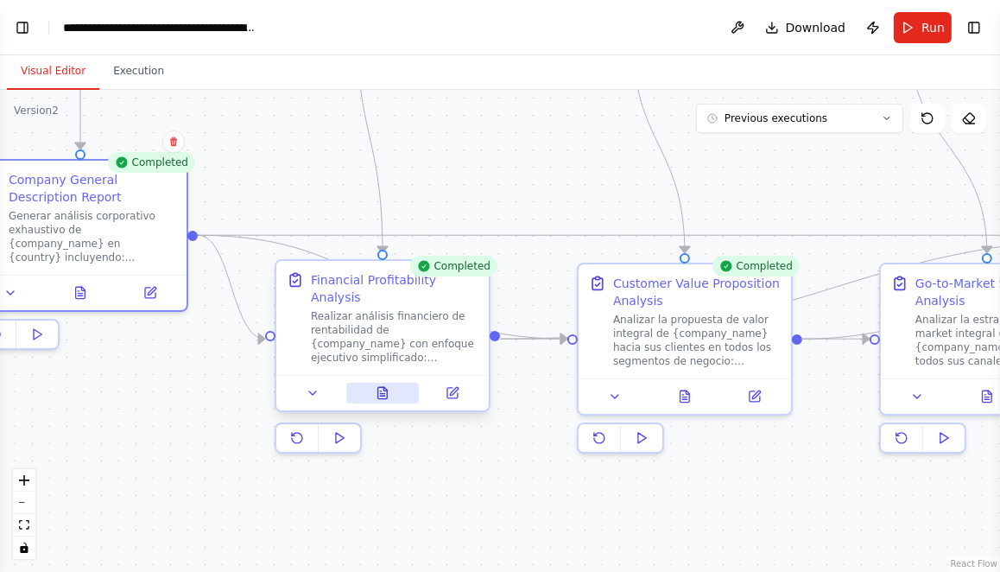
click at [384, 392] on icon at bounding box center [382, 392] width 9 height 11
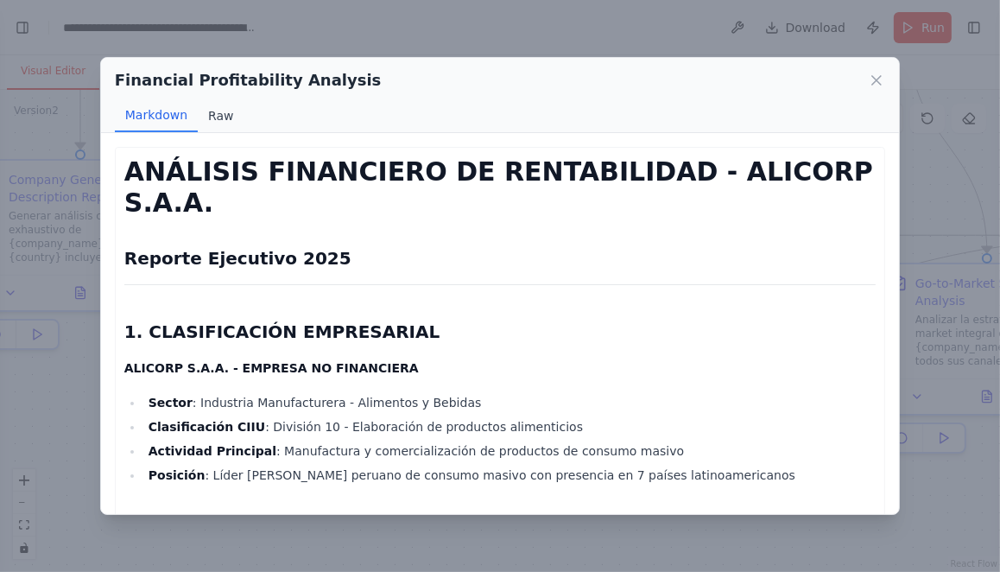
click at [218, 122] on button "Raw" at bounding box center [221, 115] width 46 height 33
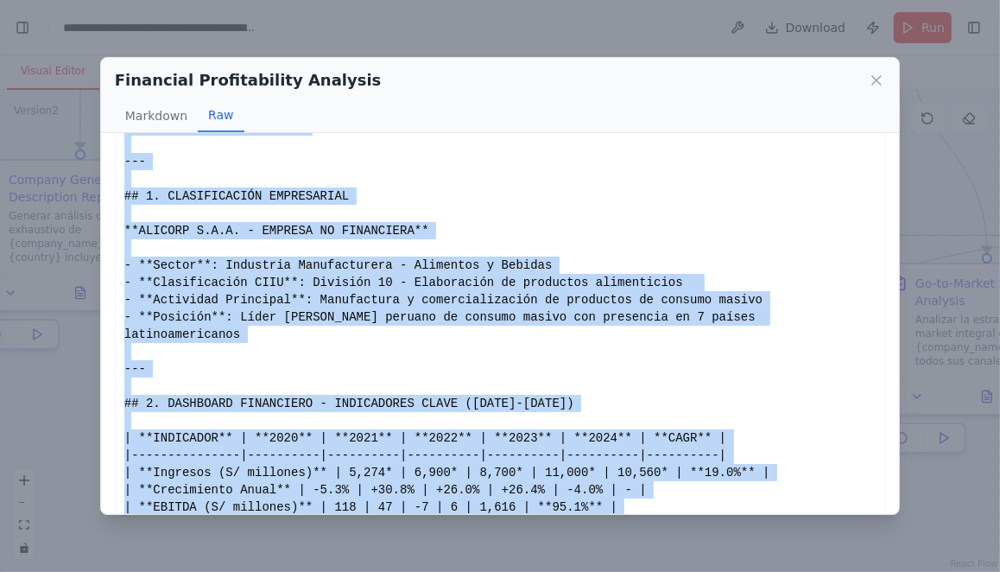
scroll to position [79, 0]
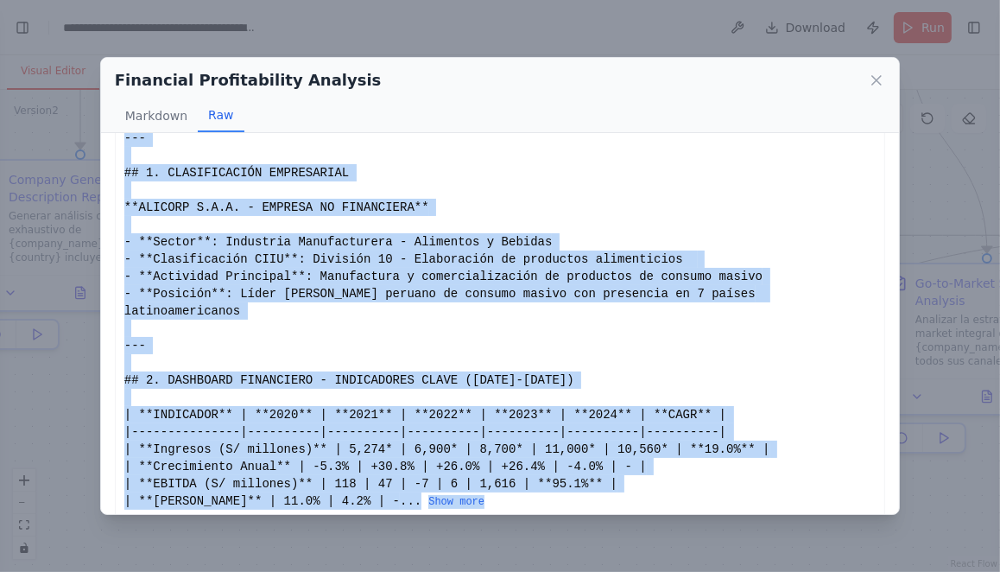
drag, startPoint x: 126, startPoint y: 164, endPoint x: 500, endPoint y: 481, distance: 490.1
click at [500, 481] on div "# ANÁLISIS FINANCIERO DE RENTABILIDAD - ALICORP S.A.A. ## Reporte Ejecutivo 202…" at bounding box center [499, 294] width 751 height 432
click at [455, 495] on button "Show more" at bounding box center [456, 502] width 56 height 14
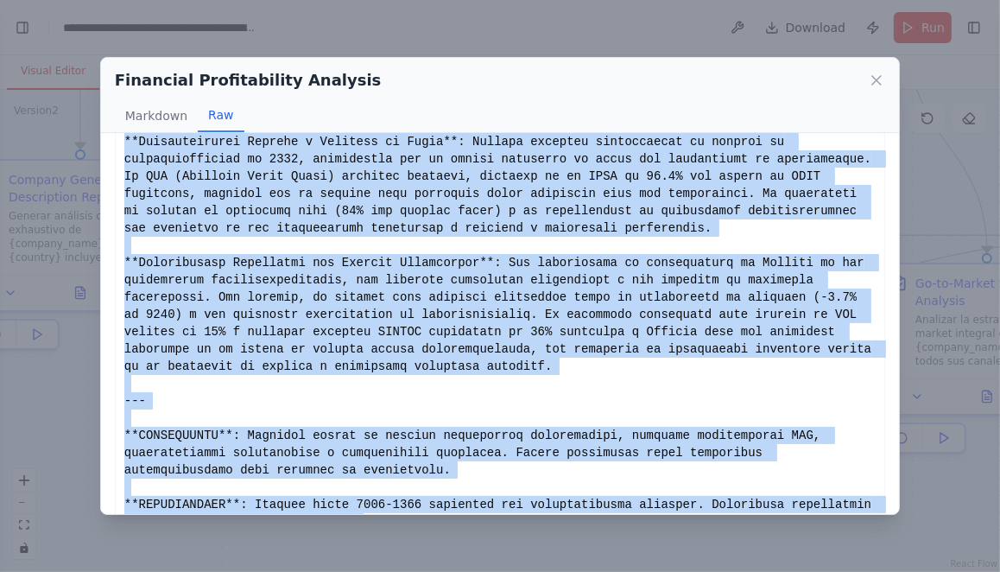
scroll to position [1374, 0]
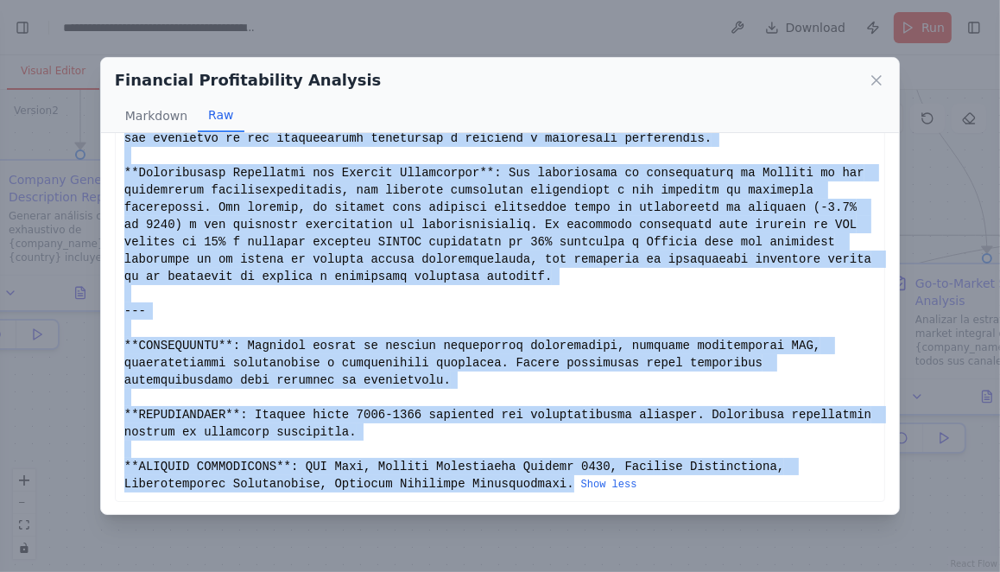
copy div "# ANÁLISIS FINANCIERO DE RENTABILIDAD - ALICORP S.A.A. ## Reporte Ejecutivo 202…"
click at [880, 79] on icon at bounding box center [876, 80] width 17 height 17
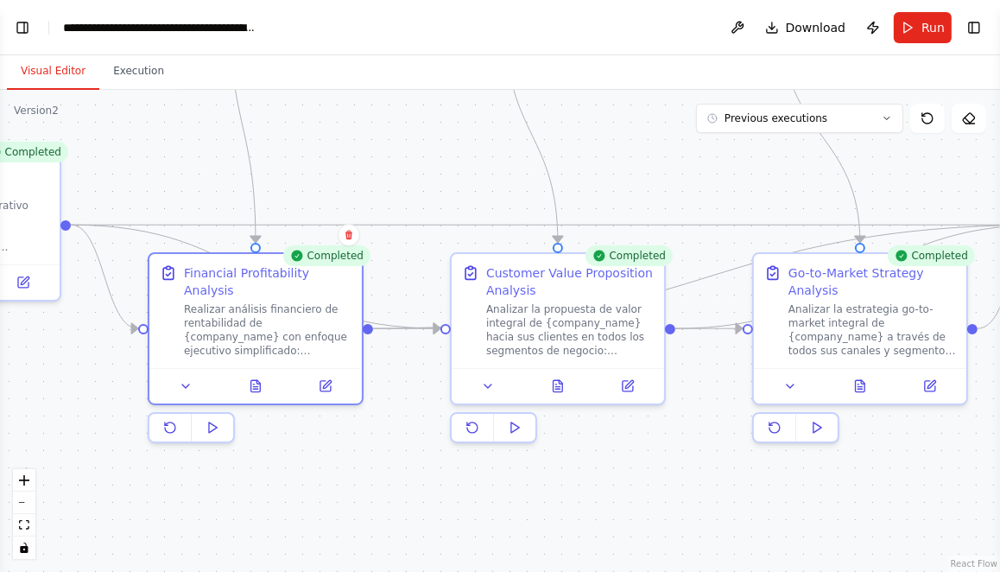
drag, startPoint x: 510, startPoint y: 181, endPoint x: 370, endPoint y: 170, distance: 140.3
click at [371, 170] on div ".deletable-edge-delete-btn { width: 20px; height: 20px; border: 0px solid #ffff…" at bounding box center [500, 331] width 1000 height 482
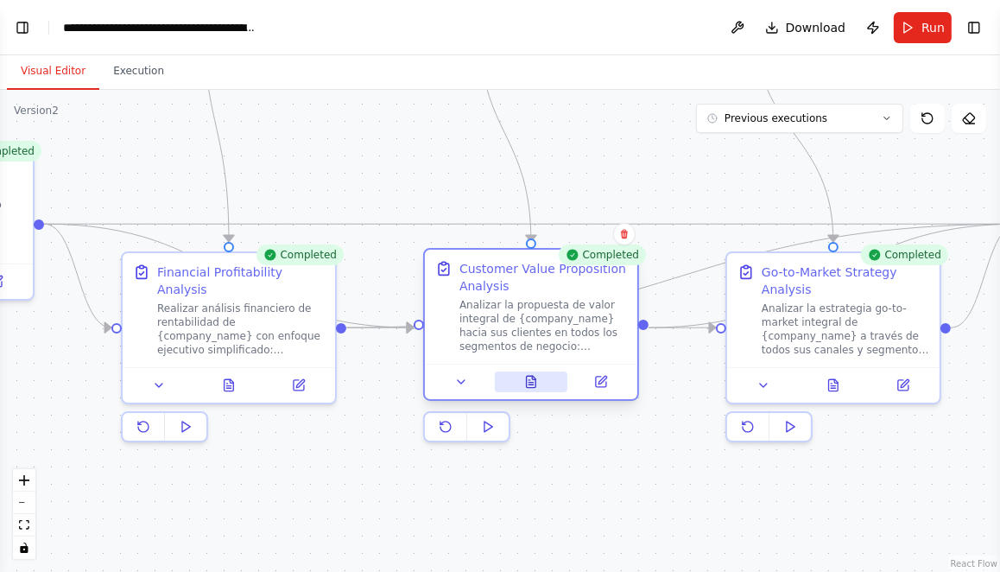
click at [528, 382] on icon at bounding box center [531, 381] width 9 height 11
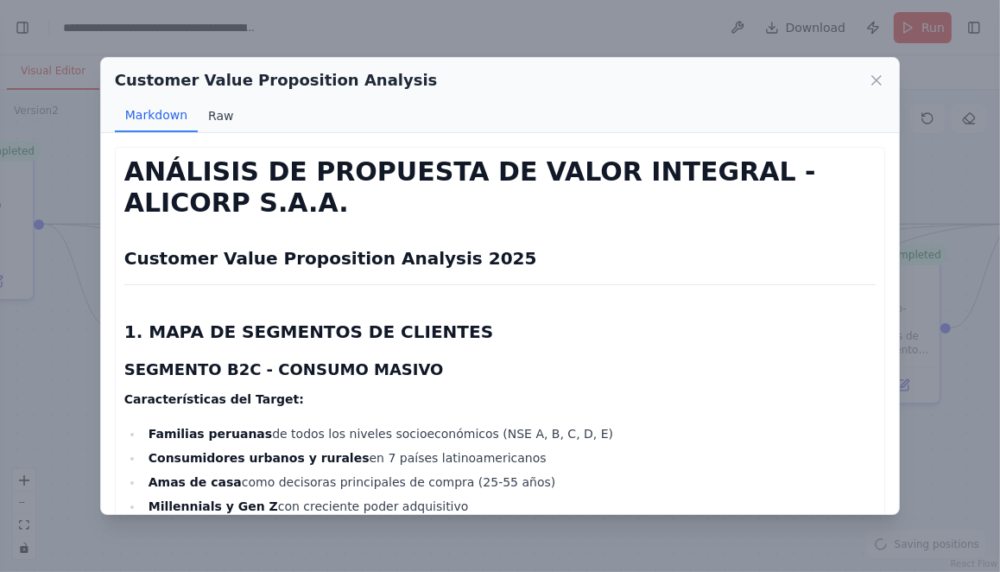
click at [217, 114] on button "Raw" at bounding box center [221, 115] width 46 height 33
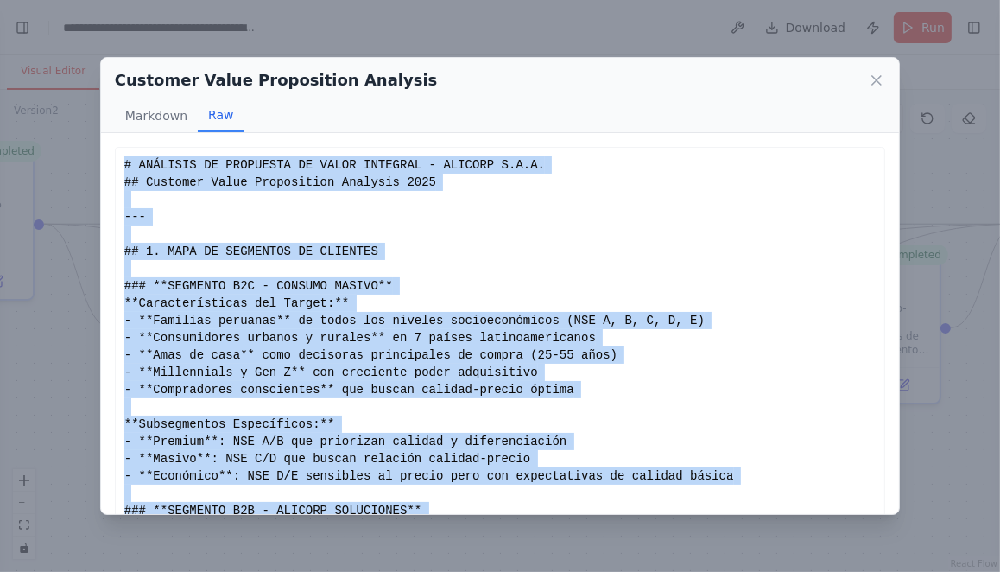
scroll to position [96, 0]
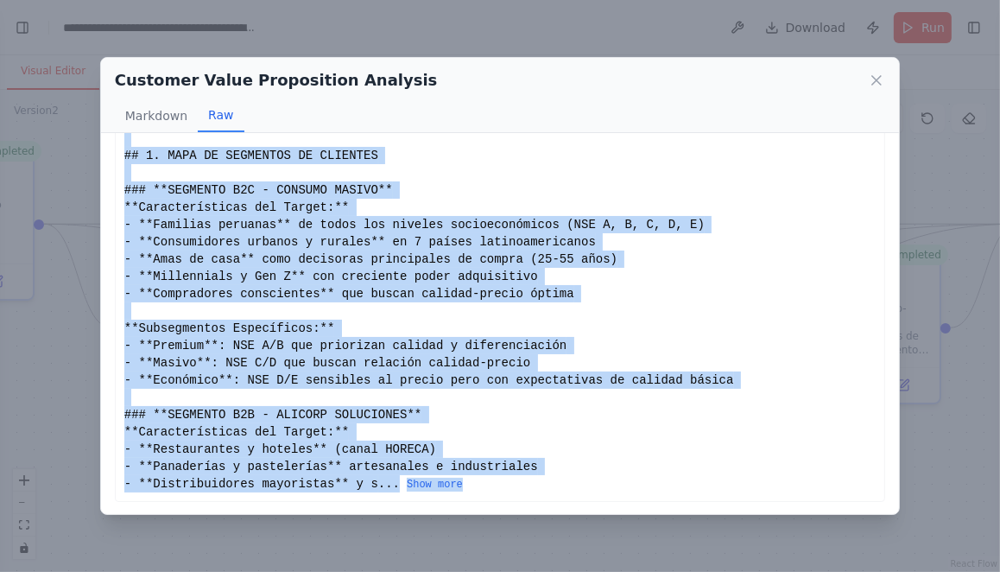
drag, startPoint x: 124, startPoint y: 164, endPoint x: 496, endPoint y: 483, distance: 489.2
click at [496, 483] on div "# ANÁLISIS DE PROPUESTA DE VALOR INTEGRAL - ALICORP S.A.A. ## Customer Value Pr…" at bounding box center [499, 276] width 751 height 432
click at [438, 489] on button "Show more" at bounding box center [435, 484] width 56 height 14
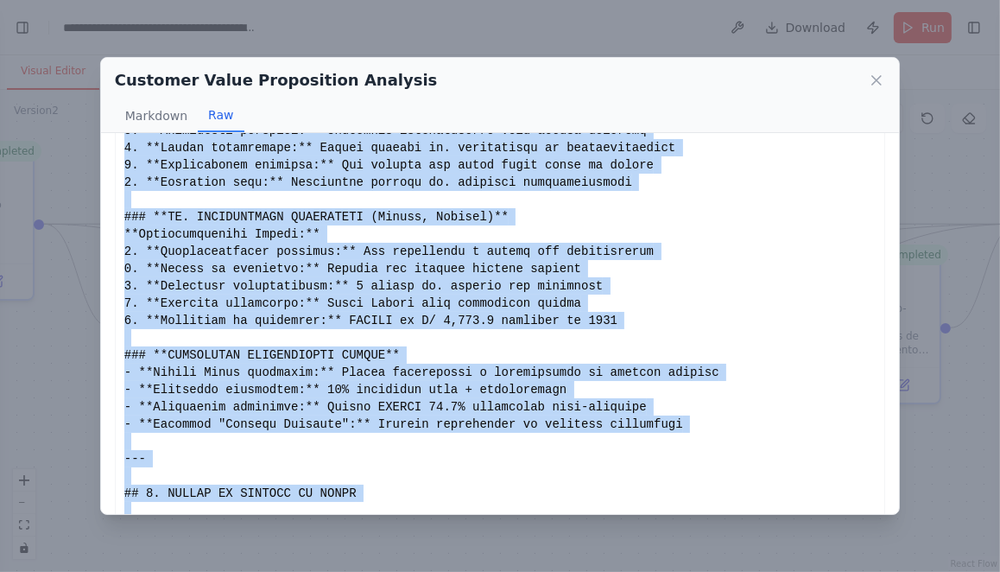
scroll to position [2772, 0]
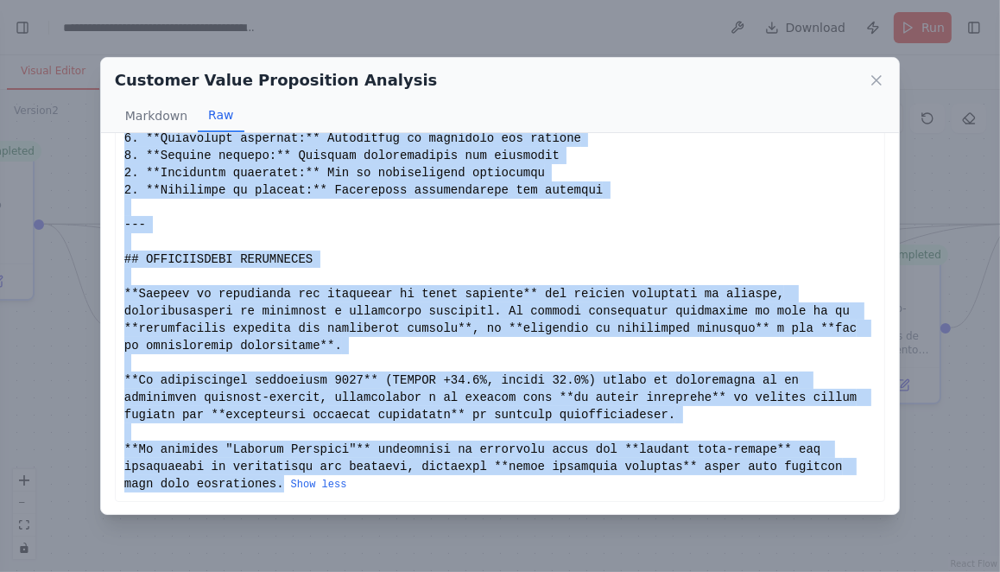
copy div "# ANÁLISIS DE PROPUESTA DE VALOR INTEGRAL - ALICORP S.A.A. ## Customer Value Pr…"
click at [876, 78] on icon at bounding box center [876, 80] width 17 height 17
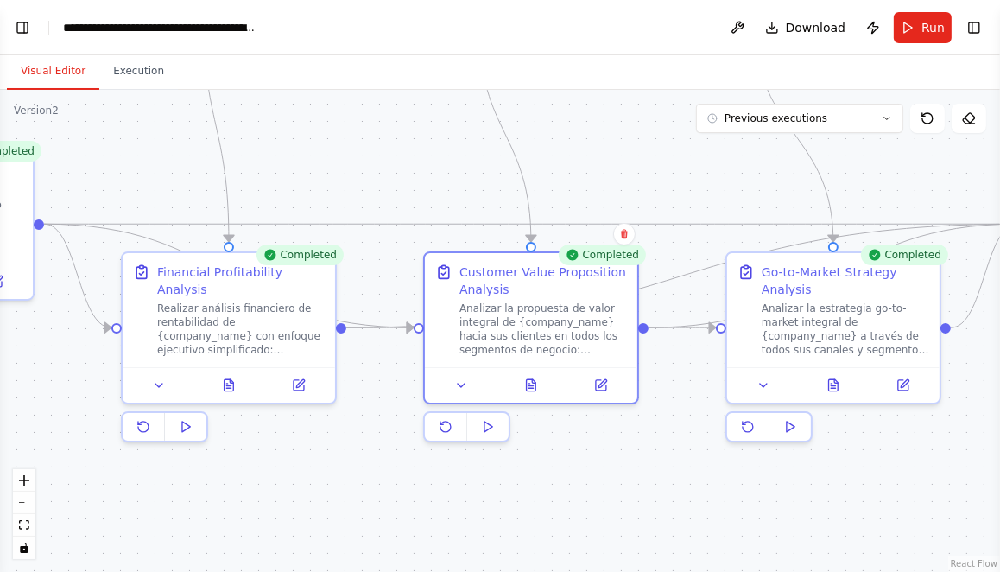
drag, startPoint x: 634, startPoint y: 454, endPoint x: 382, endPoint y: 433, distance: 253.0
click at [382, 433] on div ".deletable-edge-delete-btn { width: 20px; height: 20px; border: 0px solid #ffff…" at bounding box center [500, 331] width 1000 height 482
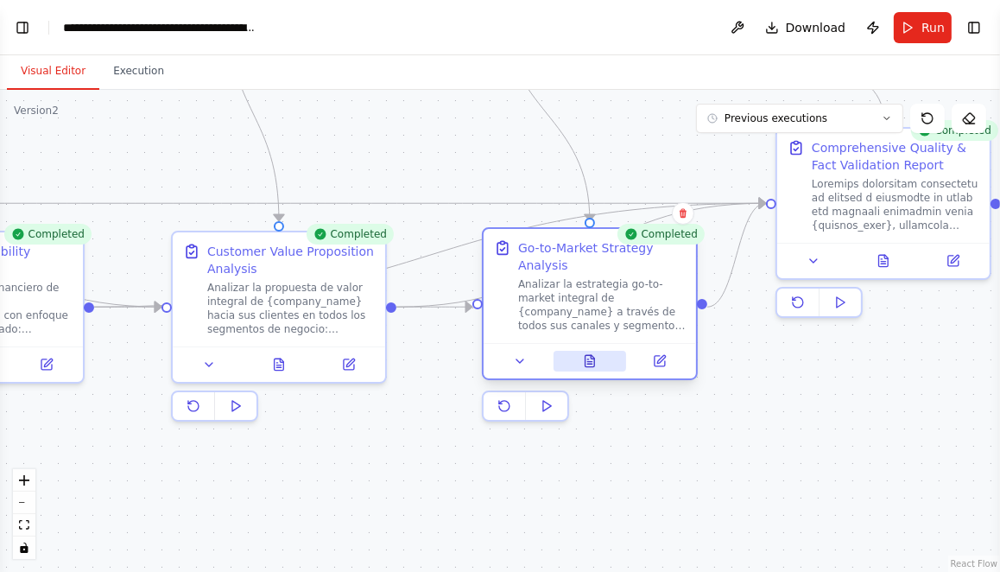
click at [573, 364] on button at bounding box center [589, 361] width 73 height 21
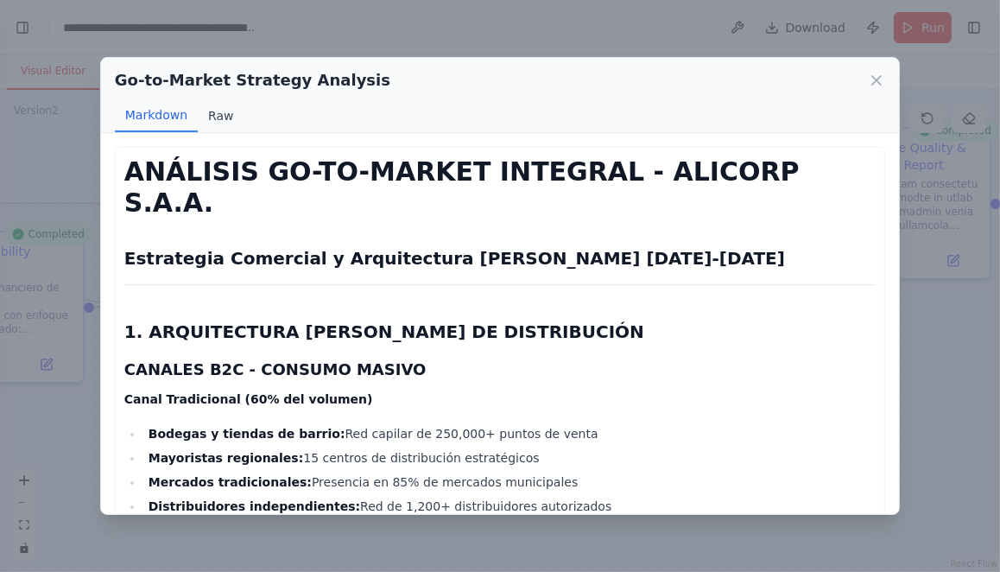
click at [220, 118] on button "Raw" at bounding box center [221, 115] width 46 height 33
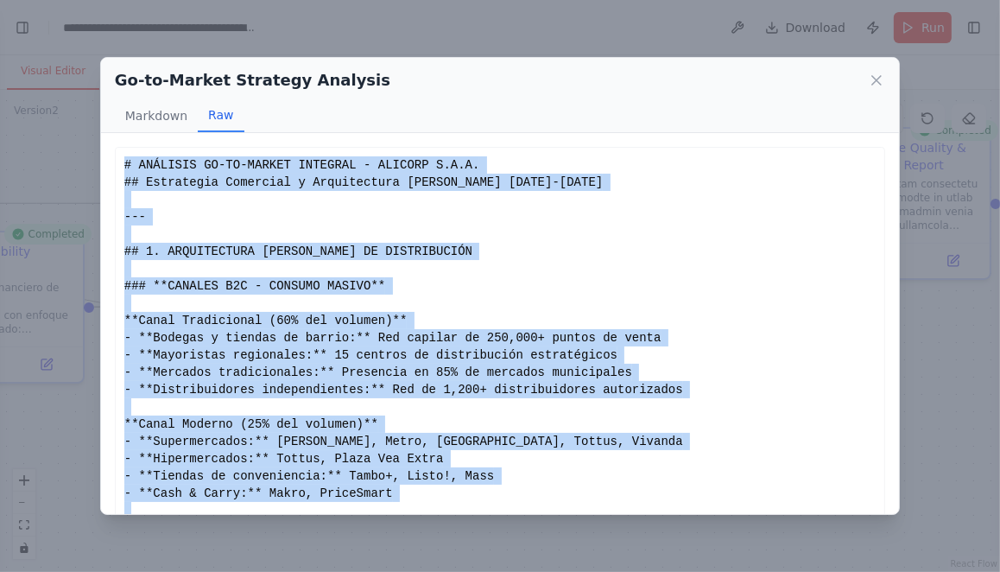
scroll to position [113, 0]
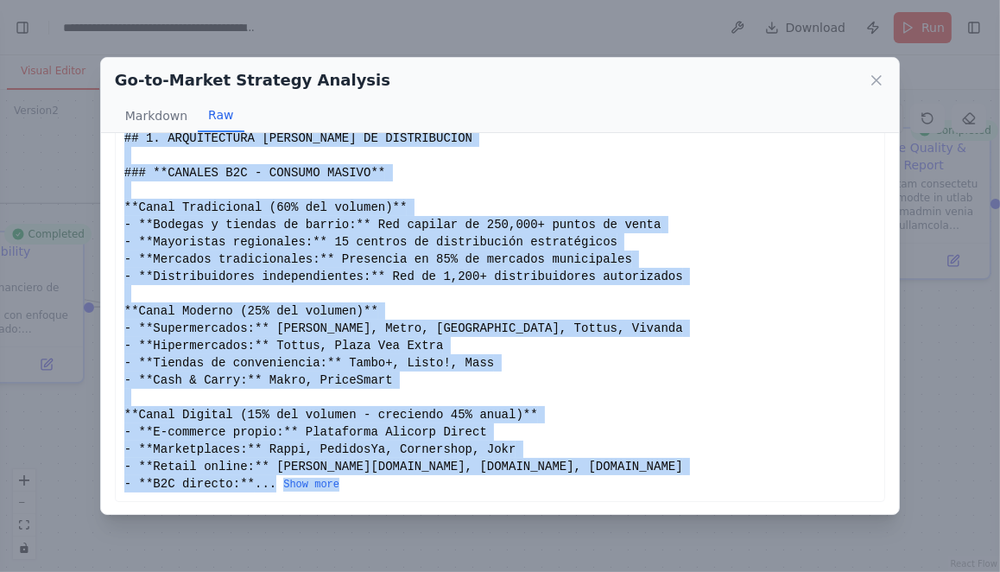
drag, startPoint x: 123, startPoint y: 164, endPoint x: 506, endPoint y: 487, distance: 500.6
click at [506, 487] on div "# ANÁLISIS GO-TO-MARKET INTEGRAL - ALICORP S.A.A. ## Estrategia Comercial y Arq…" at bounding box center [499, 267] width 751 height 449
click at [308, 484] on button "Show more" at bounding box center [311, 484] width 56 height 14
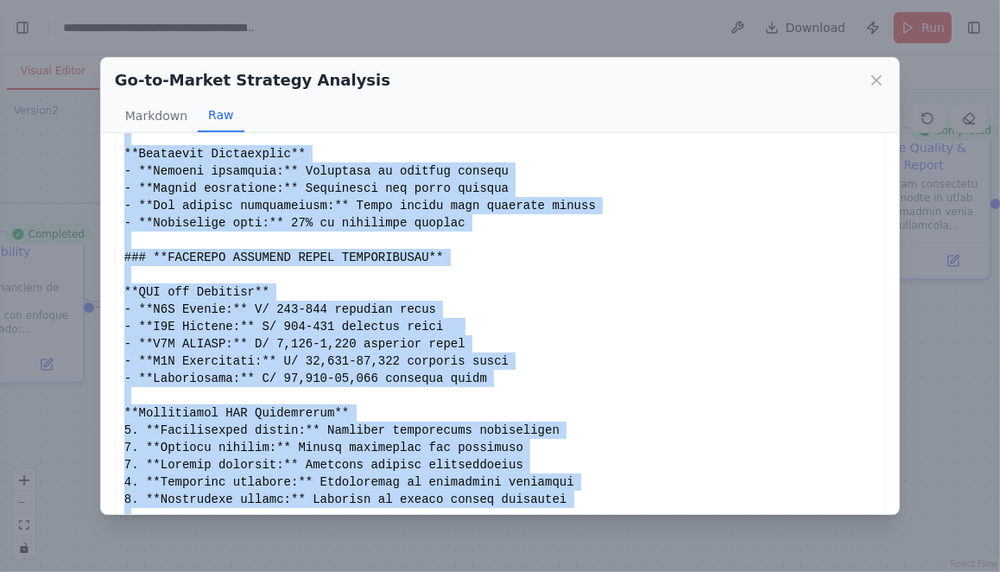
scroll to position [5242, 0]
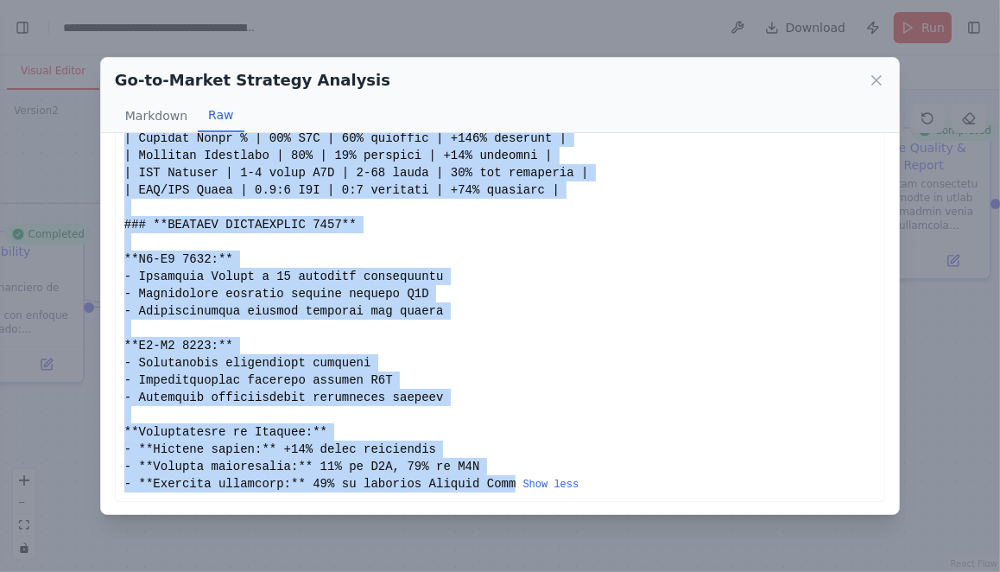
copy div "# ANÁLISIS GO-TO-MARKET INTEGRAL - ALICORP S.A.A. ## Estrategia Comercial y Arq…"
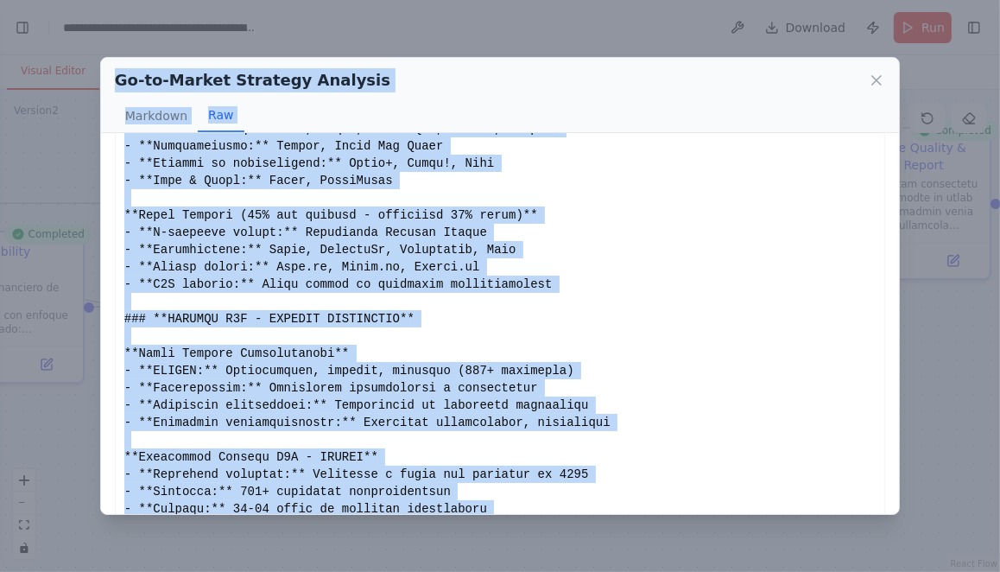
scroll to position [0, 0]
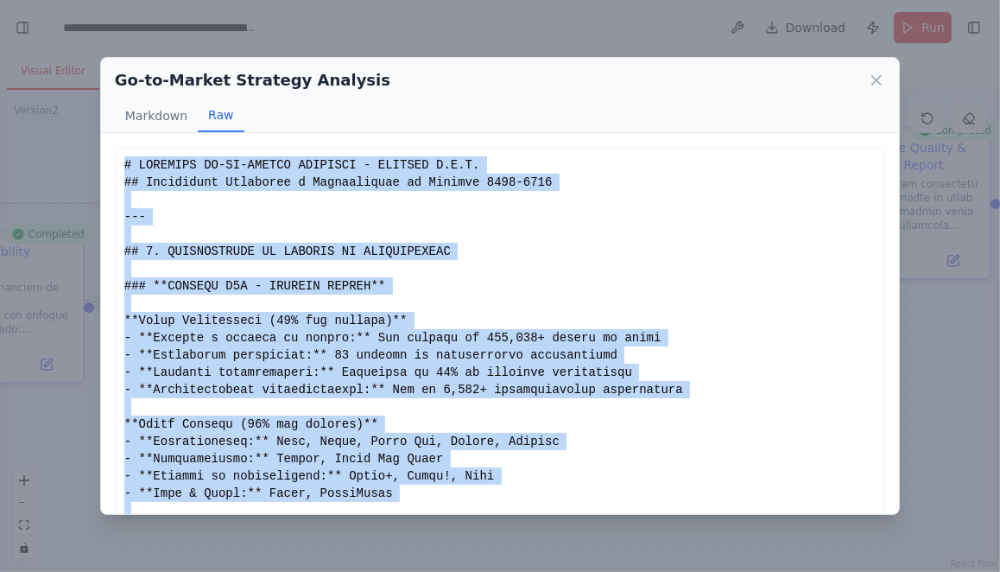
drag, startPoint x: 590, startPoint y: 298, endPoint x: 123, endPoint y: 161, distance: 486.0
copy div "# ANÁLISIS GO-TO-MARKET INTEGRAL - ALICORP S.A.A. ## Estrategia Comercial y Arq…"
click at [880, 83] on icon at bounding box center [876, 80] width 9 height 9
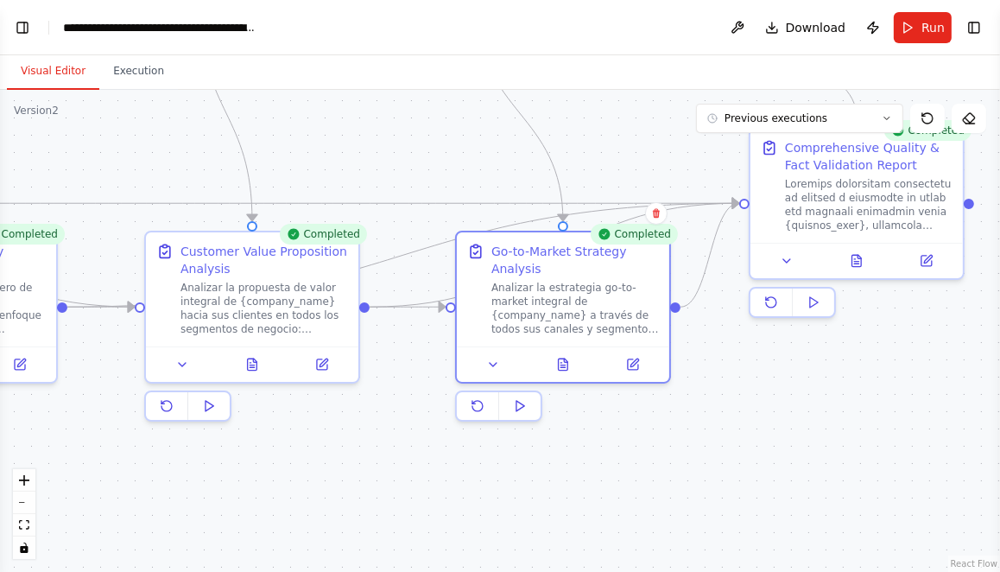
drag, startPoint x: 823, startPoint y: 395, endPoint x: 681, endPoint y: 406, distance: 142.0
click at [683, 402] on div ".deletable-edge-delete-btn { width: 20px; height: 20px; border: 0px solid #ffff…" at bounding box center [500, 331] width 1000 height 482
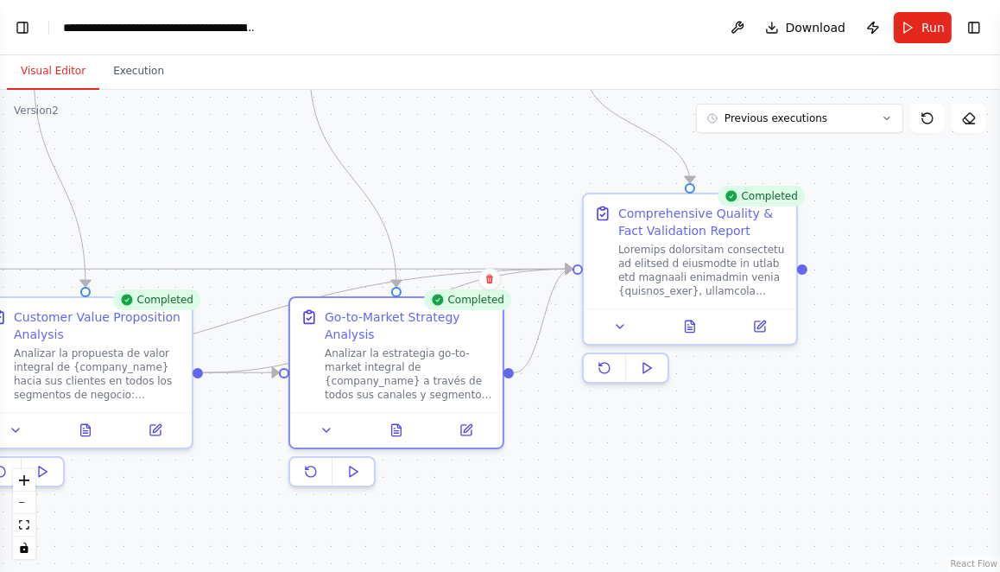
drag, startPoint x: 745, startPoint y: 383, endPoint x: 604, endPoint y: 493, distance: 178.4
click at [604, 494] on div ".deletable-edge-delete-btn { width: 20px; height: 20px; border: 0px solid #ffff…" at bounding box center [500, 331] width 1000 height 482
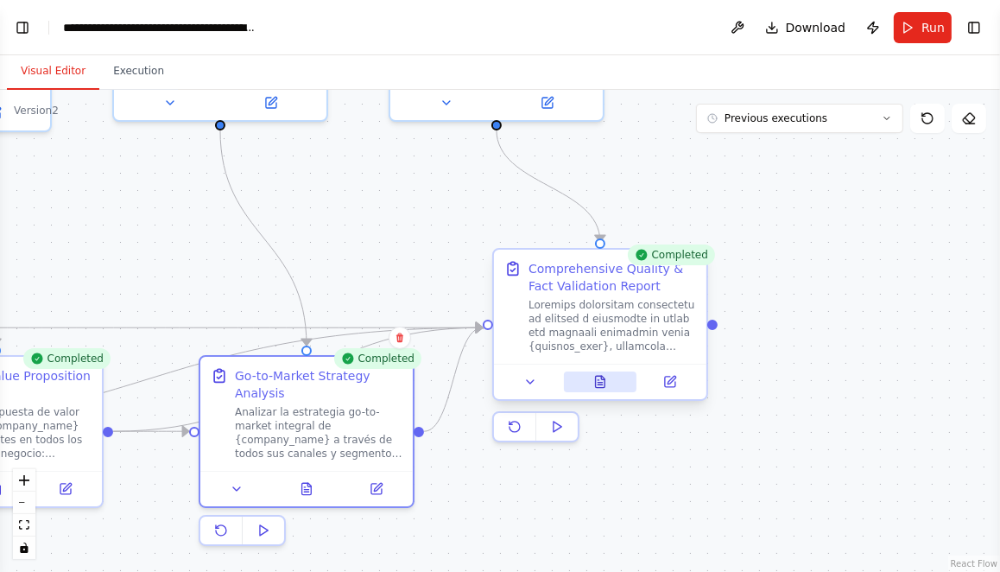
click at [606, 381] on icon at bounding box center [600, 382] width 14 height 14
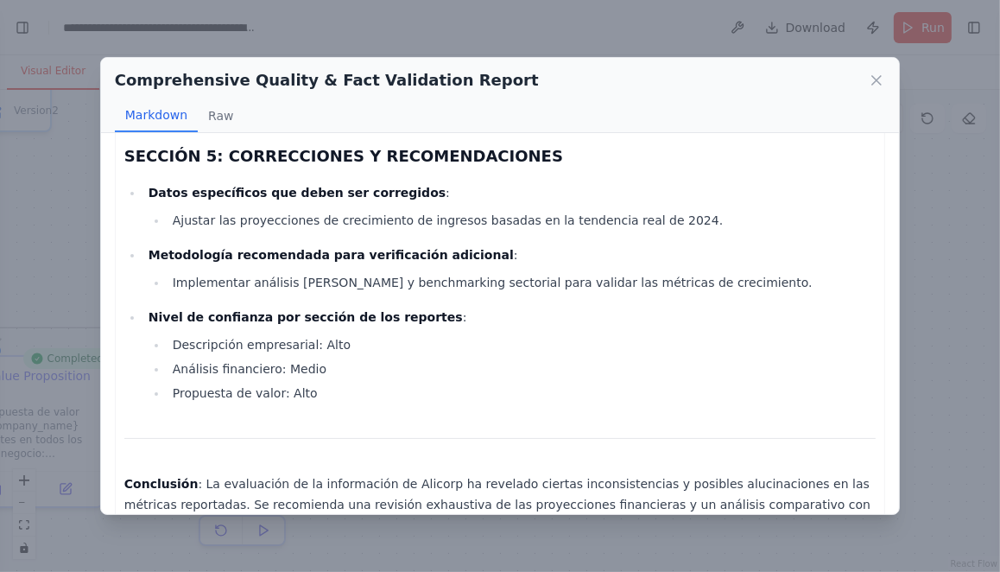
scroll to position [1032, 0]
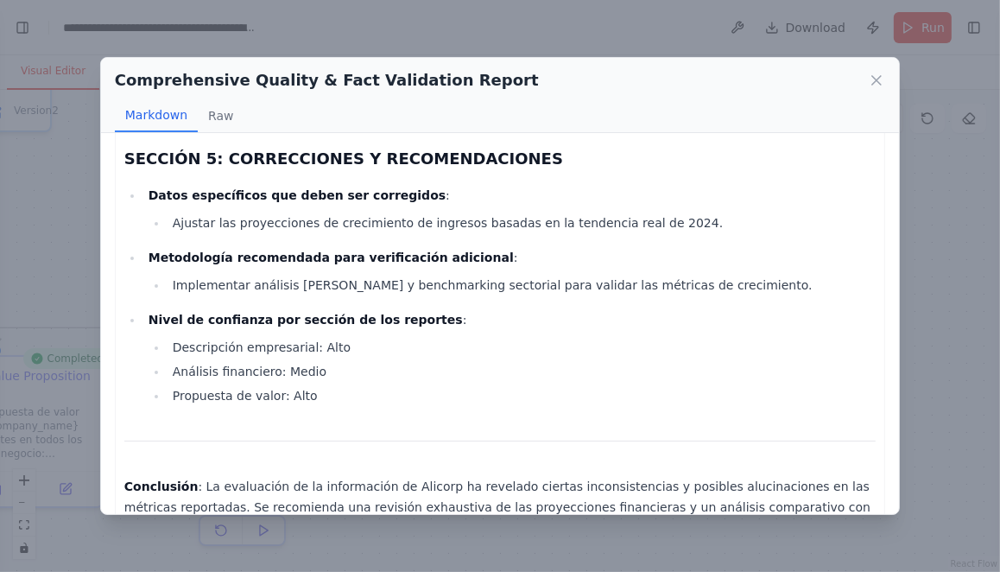
click at [385, 385] on li "Propuesta de valor: Alto" at bounding box center [522, 395] width 708 height 21
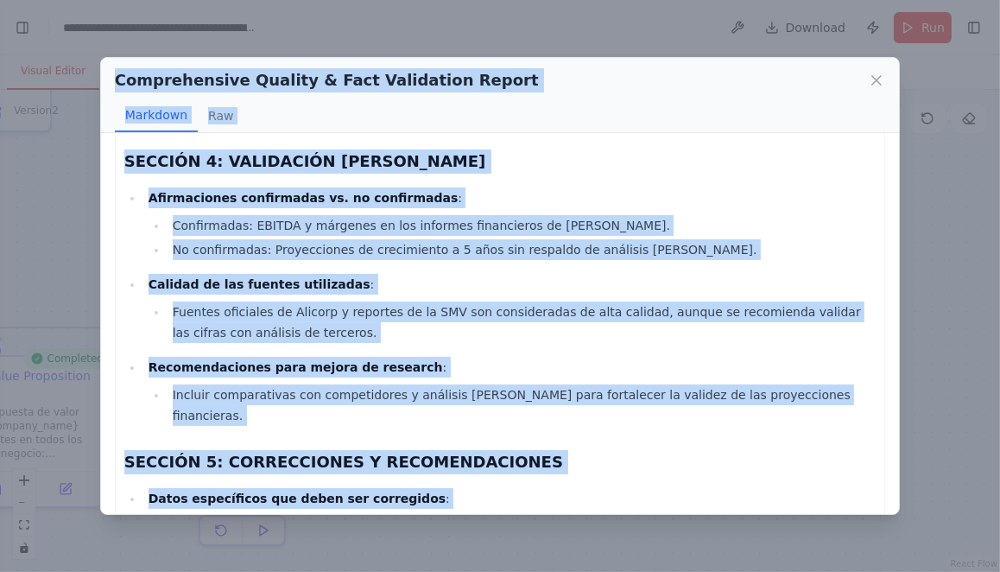
scroll to position [0, 0]
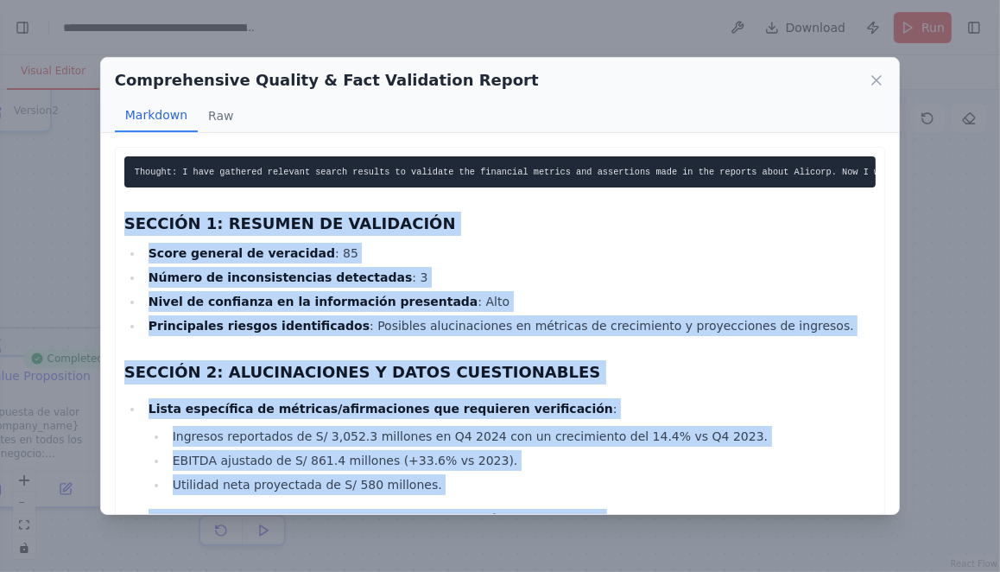
drag, startPoint x: 370, startPoint y: 381, endPoint x: 112, endPoint y: 216, distance: 305.6
click at [112, 216] on div "Thought: I have gathered relevant search results to validate the financial metr…" at bounding box center [500, 323] width 798 height 381
copy div "SECCIÓN 1: RESUMEN DE VALIDACIÓN Score general de veracidad : 85 Número de inco…"
click at [877, 84] on icon at bounding box center [876, 80] width 17 height 17
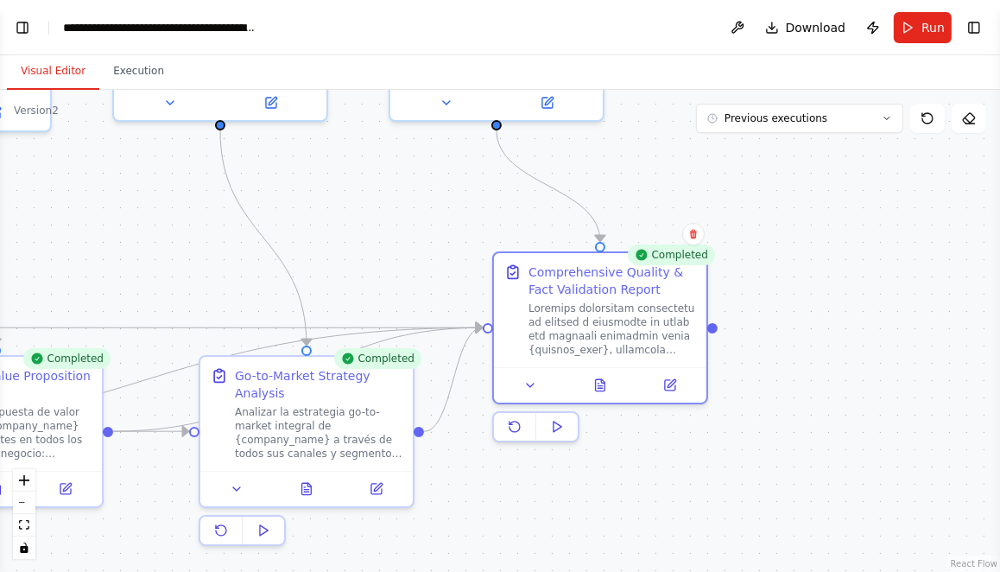
drag, startPoint x: 149, startPoint y: 259, endPoint x: 448, endPoint y: 257, distance: 298.8
click at [443, 258] on div ".deletable-edge-delete-btn { width: 20px; height: 20px; border: 0px solid #ffff…" at bounding box center [500, 331] width 1000 height 482
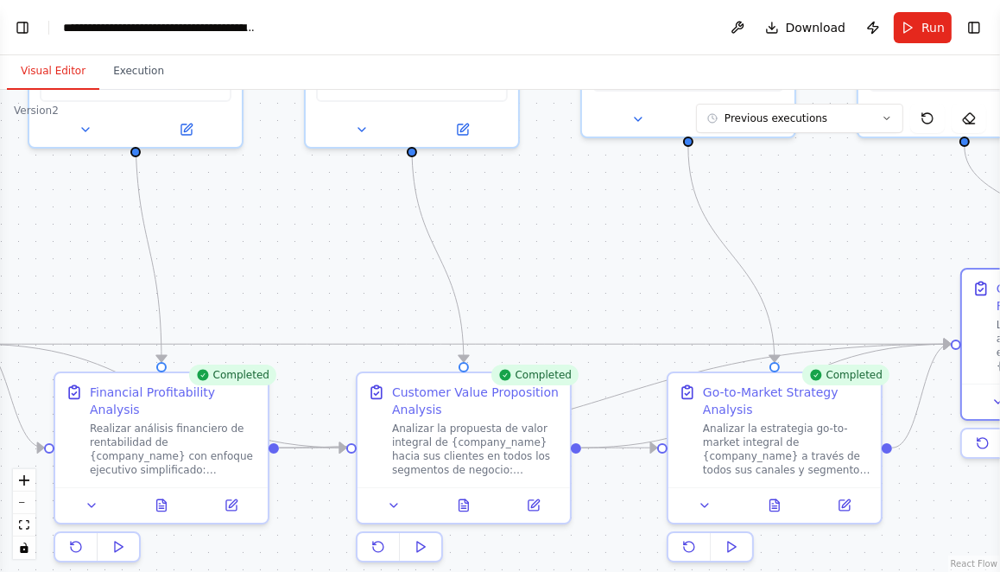
drag, startPoint x: 350, startPoint y: 247, endPoint x: 534, endPoint y: 262, distance: 184.6
click at [530, 264] on div ".deletable-edge-delete-btn { width: 20px; height: 20px; border: 0px solid #ffff…" at bounding box center [500, 331] width 1000 height 482
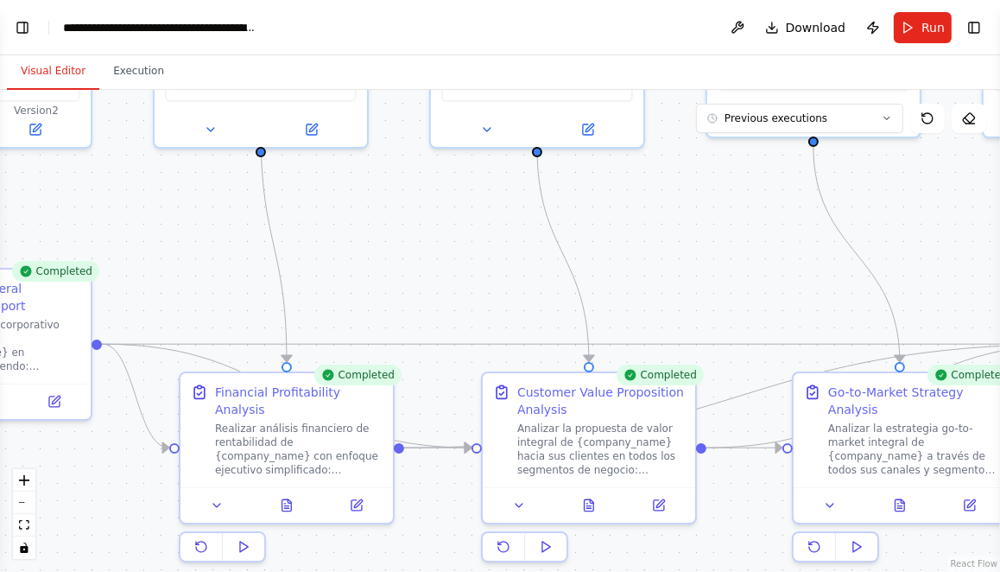
drag, startPoint x: 272, startPoint y: 254, endPoint x: 504, endPoint y: 254, distance: 232.3
click at [493, 254] on div ".deletable-edge-delete-btn { width: 20px; height: 20px; border: 0px solid #ffff…" at bounding box center [500, 331] width 1000 height 482
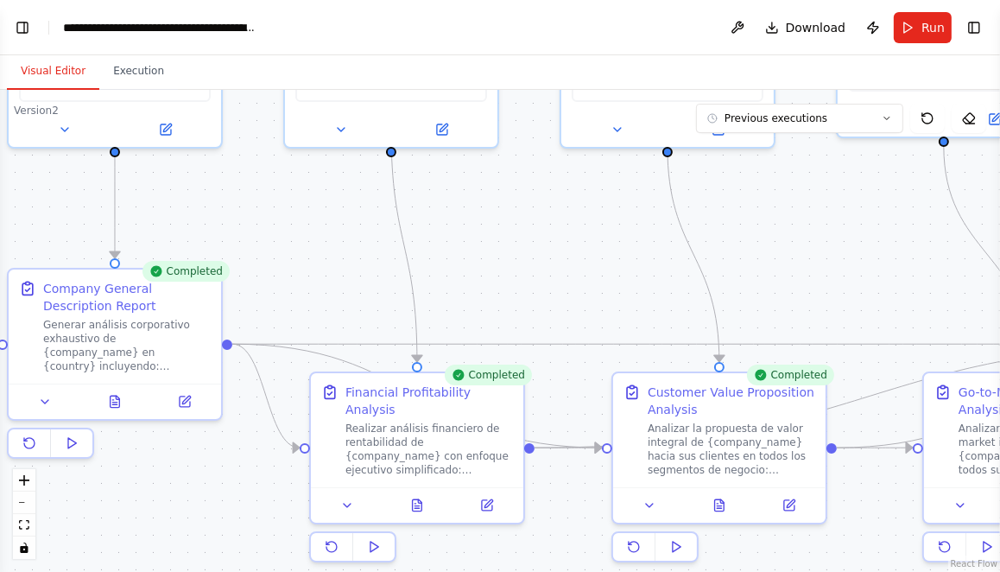
drag, startPoint x: 273, startPoint y: 234, endPoint x: 426, endPoint y: 243, distance: 153.1
click at [417, 243] on div ".deletable-edge-delete-btn { width: 20px; height: 20px; border: 0px solid #ffff…" at bounding box center [500, 331] width 1000 height 482
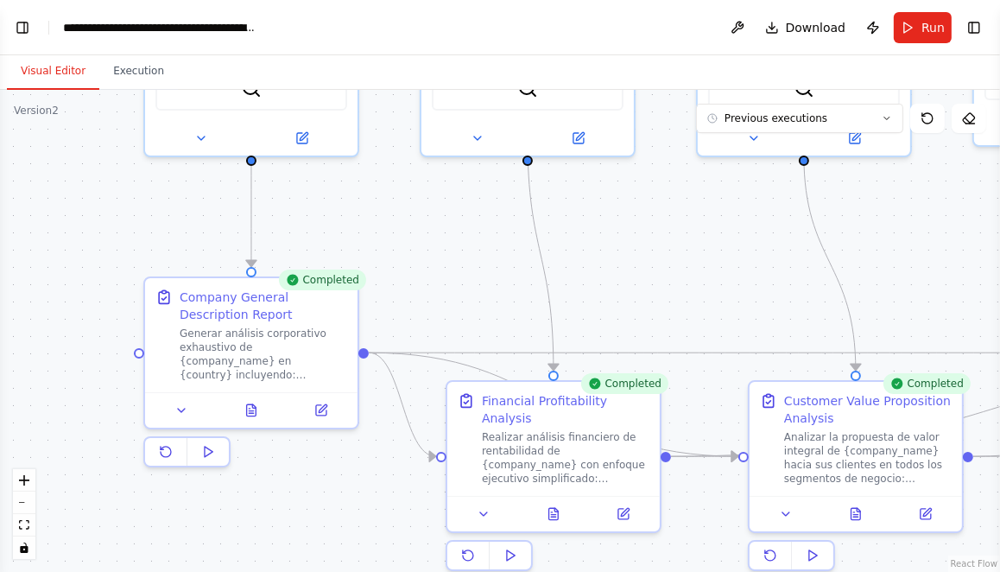
drag, startPoint x: 127, startPoint y: 228, endPoint x: 307, endPoint y: 223, distance: 179.7
click at [302, 226] on div ".deletable-edge-delete-btn { width: 20px; height: 20px; border: 0px solid #ffff…" at bounding box center [500, 331] width 1000 height 482
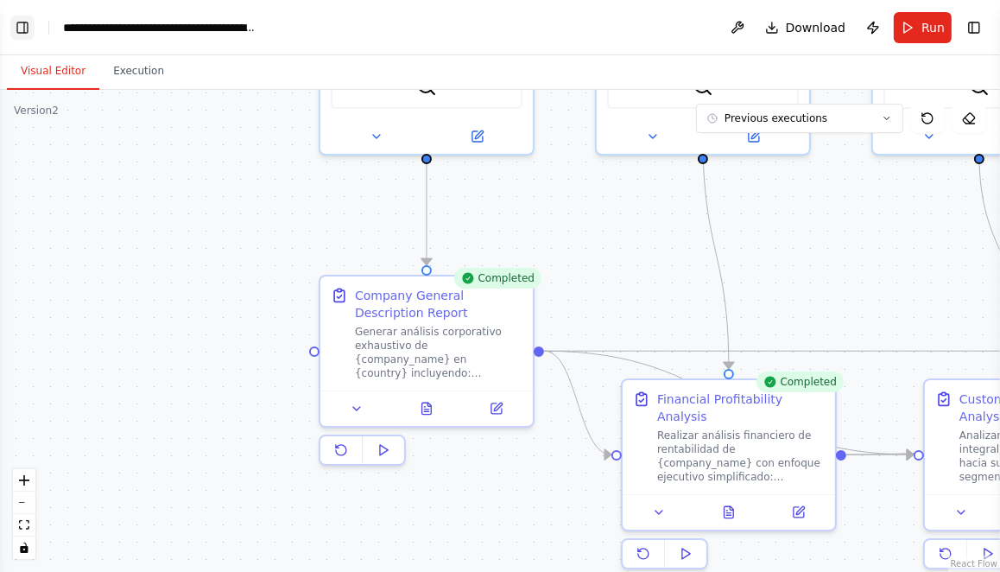
click at [18, 29] on button "Toggle Left Sidebar" at bounding box center [22, 28] width 24 height 24
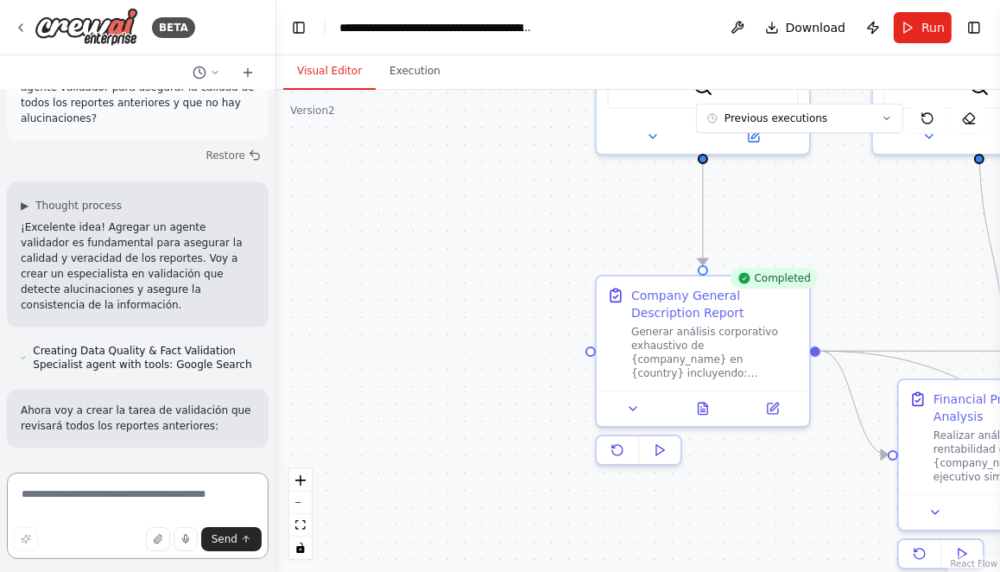
click at [92, 494] on textarea at bounding box center [138, 515] width 262 height 86
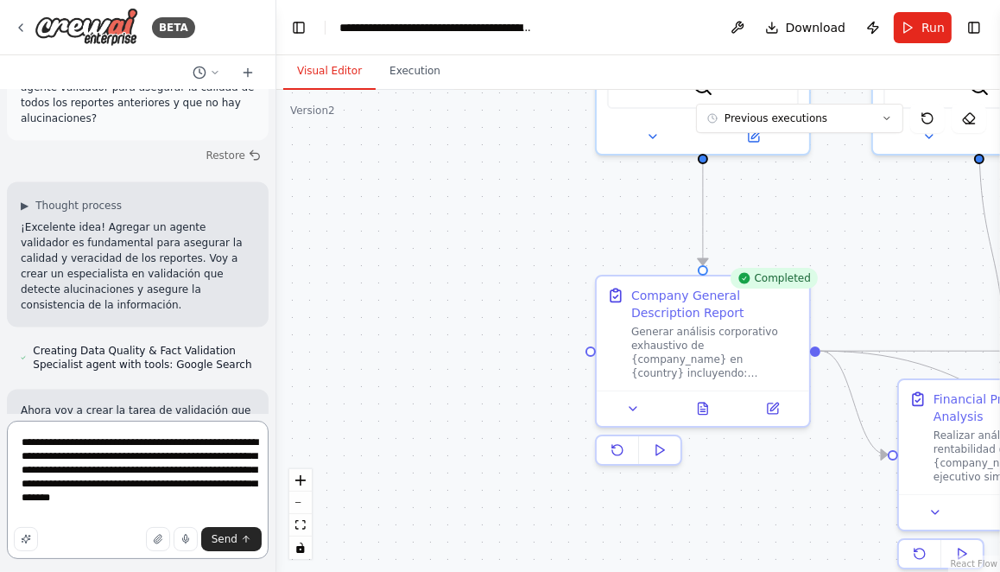
type textarea "**********"
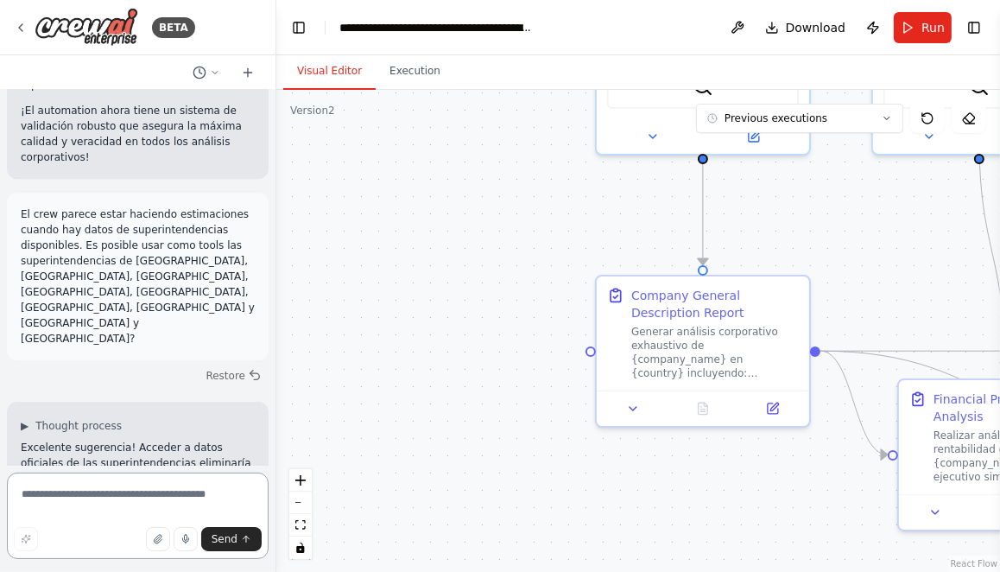
scroll to position [32156, 0]
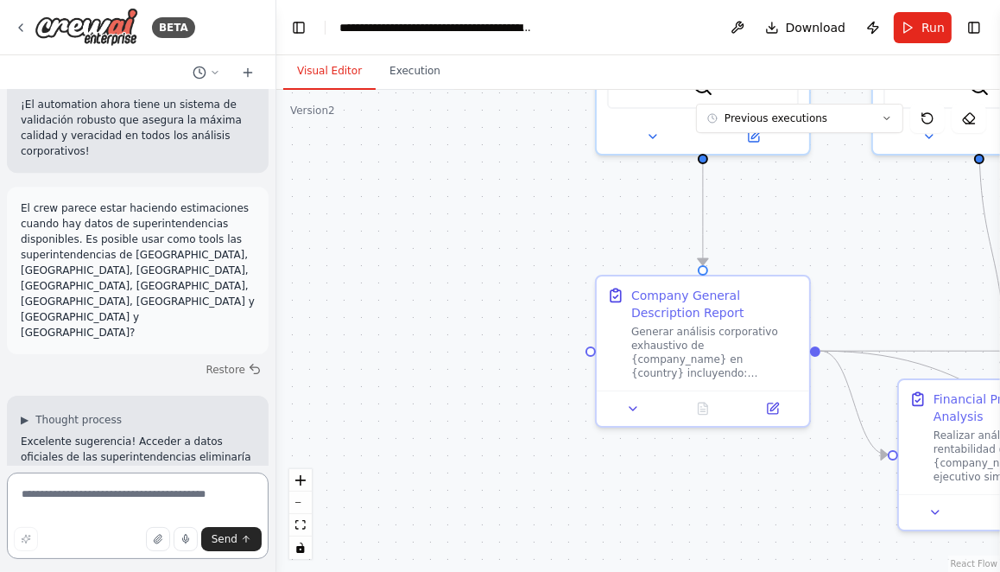
click at [79, 494] on textarea at bounding box center [138, 515] width 262 height 86
type textarea "**********"
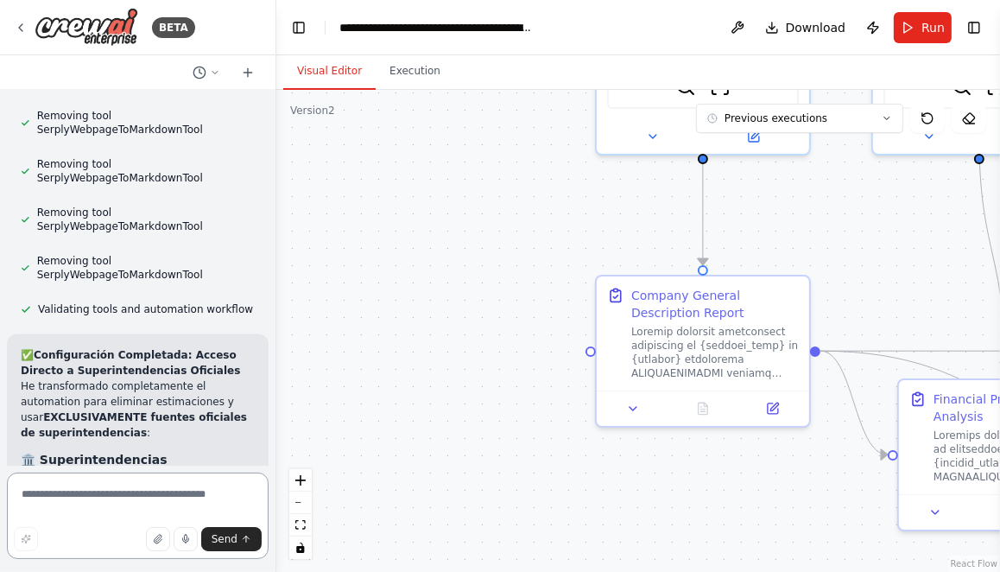
scroll to position [36086, 0]
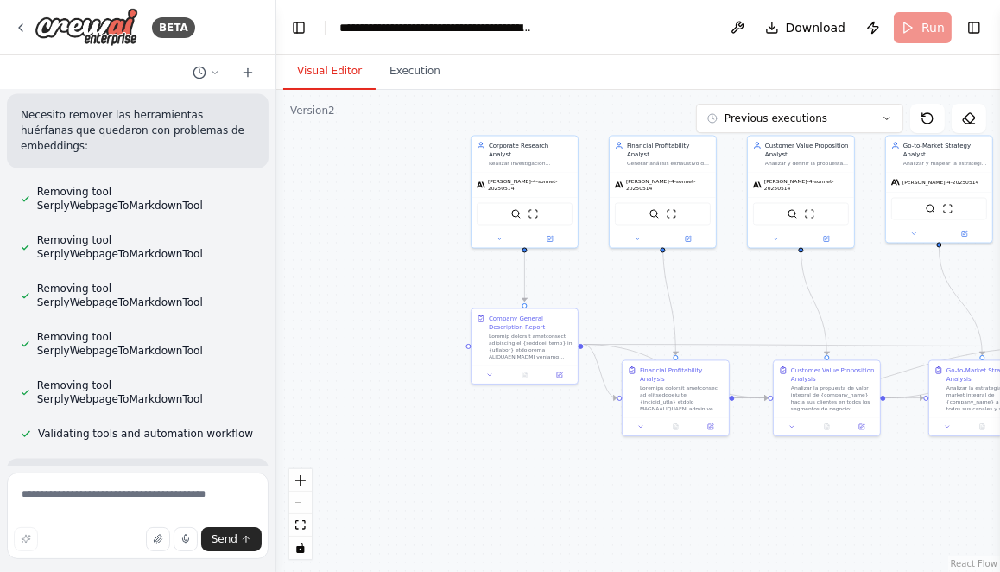
drag, startPoint x: 392, startPoint y: 272, endPoint x: 392, endPoint y: 334, distance: 62.2
click at [392, 334] on div ".deletable-edge-delete-btn { width: 20px; height: 20px; border: 0px solid #ffff…" at bounding box center [638, 331] width 724 height 482
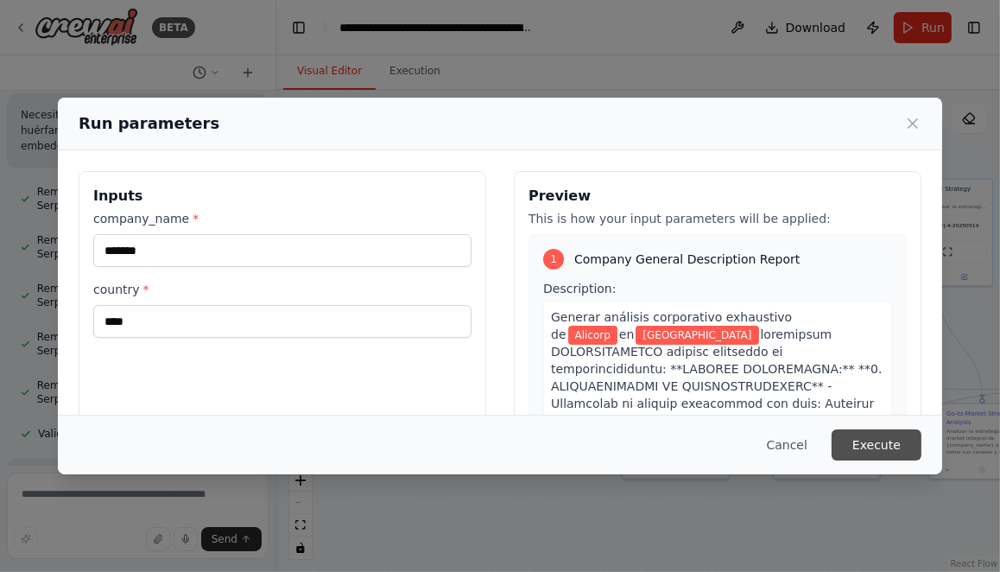
click at [870, 439] on button "Execute" at bounding box center [876, 444] width 90 height 31
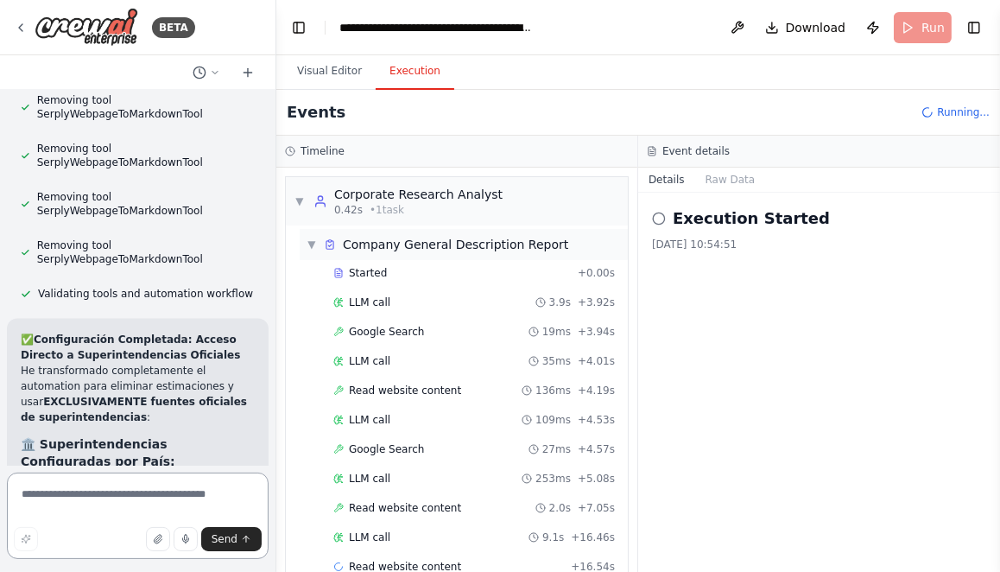
scroll to position [31, 0]
